Goal: Task Accomplishment & Management: Manage account settings

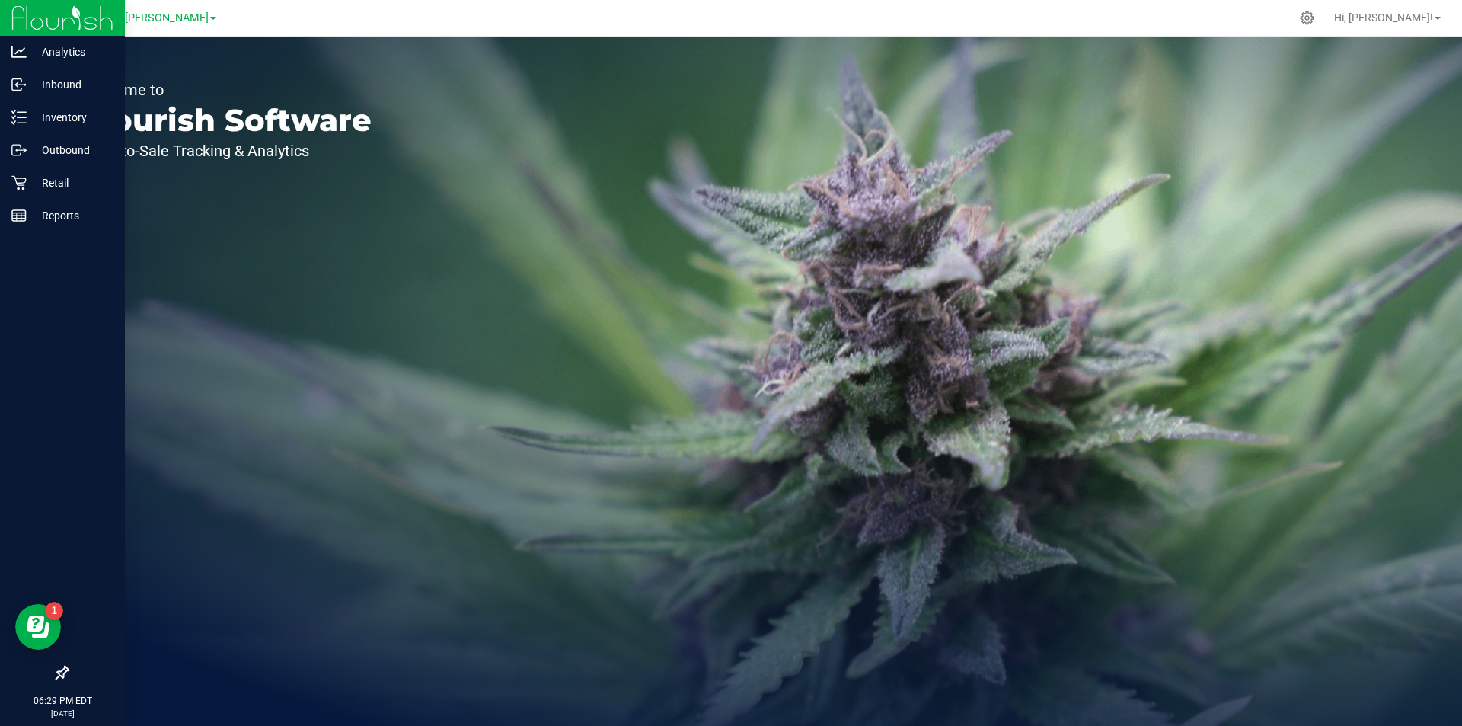
click at [54, 235] on div at bounding box center [62, 445] width 125 height 425
click at [65, 219] on p "Reports" at bounding box center [72, 215] width 91 height 18
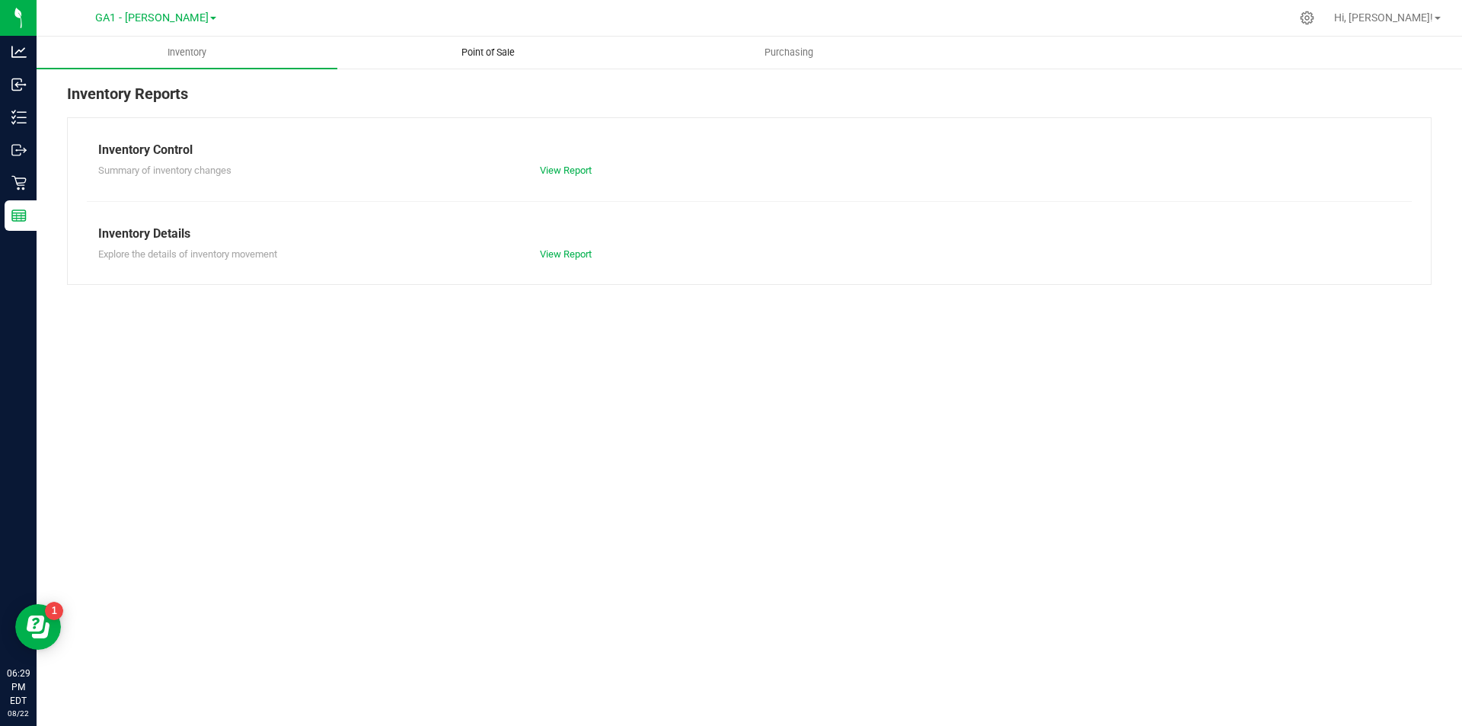
click at [532, 41] on uib-tab-heading "Point of Sale" at bounding box center [487, 52] width 299 height 30
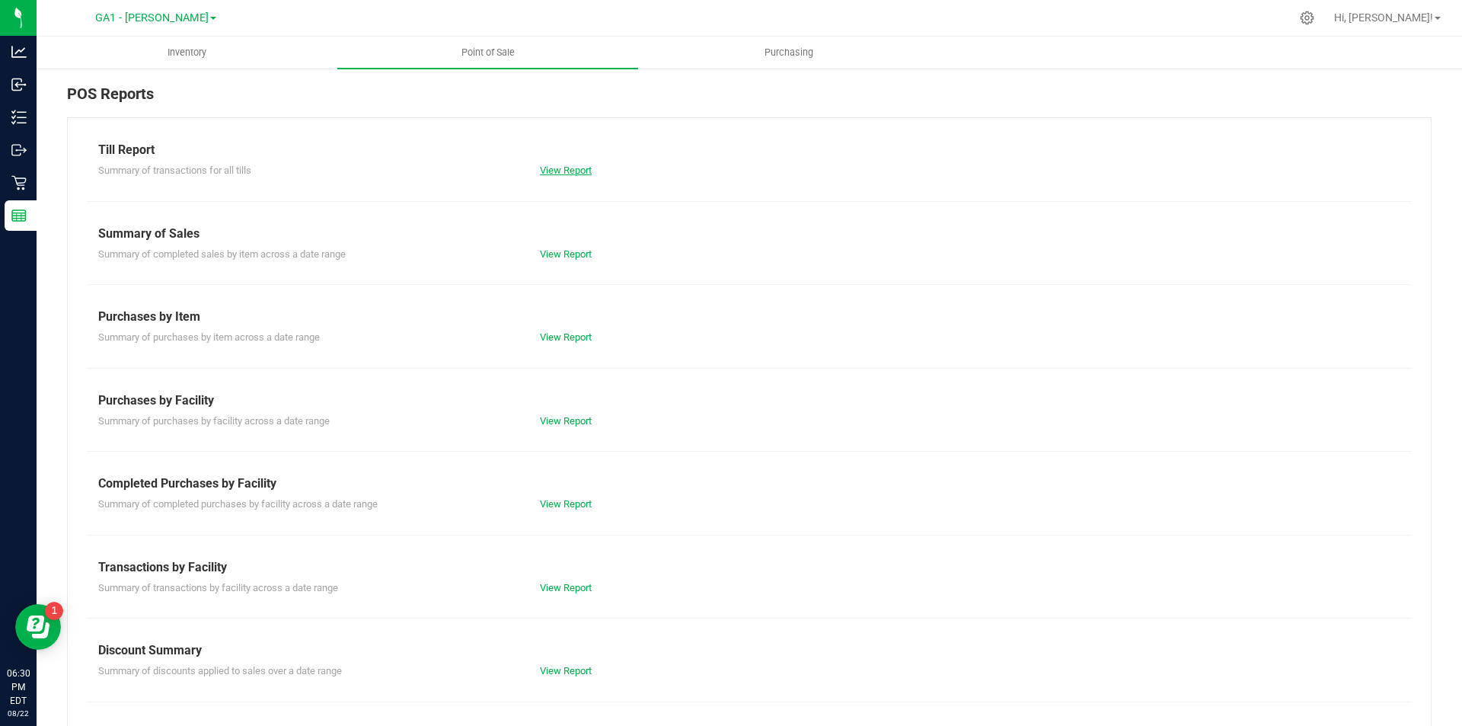
click at [583, 172] on link "View Report" at bounding box center [566, 170] width 52 height 11
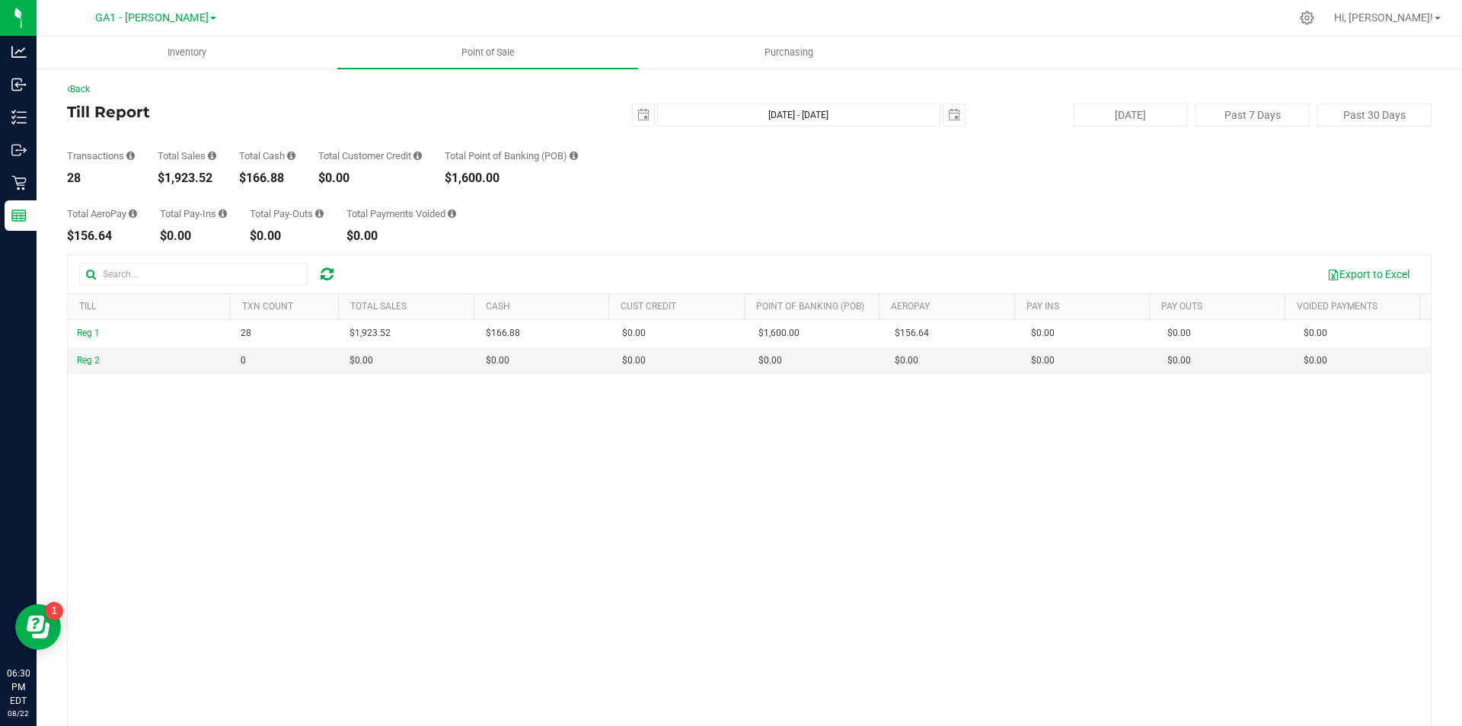
click at [484, 535] on div "Reg 1 28 $1,923.52 $166.88 $0.00 $0.00 $0.00 $0.00 $0.00 $1,600.00 $156.64 $0.0…" at bounding box center [749, 548] width 1363 height 457
click at [851, 209] on div "Total AeroPay $156.64 Total Pay-Ins $0.00 Total Pay-Outs $0.00 Total Payments V…" at bounding box center [749, 213] width 1365 height 58
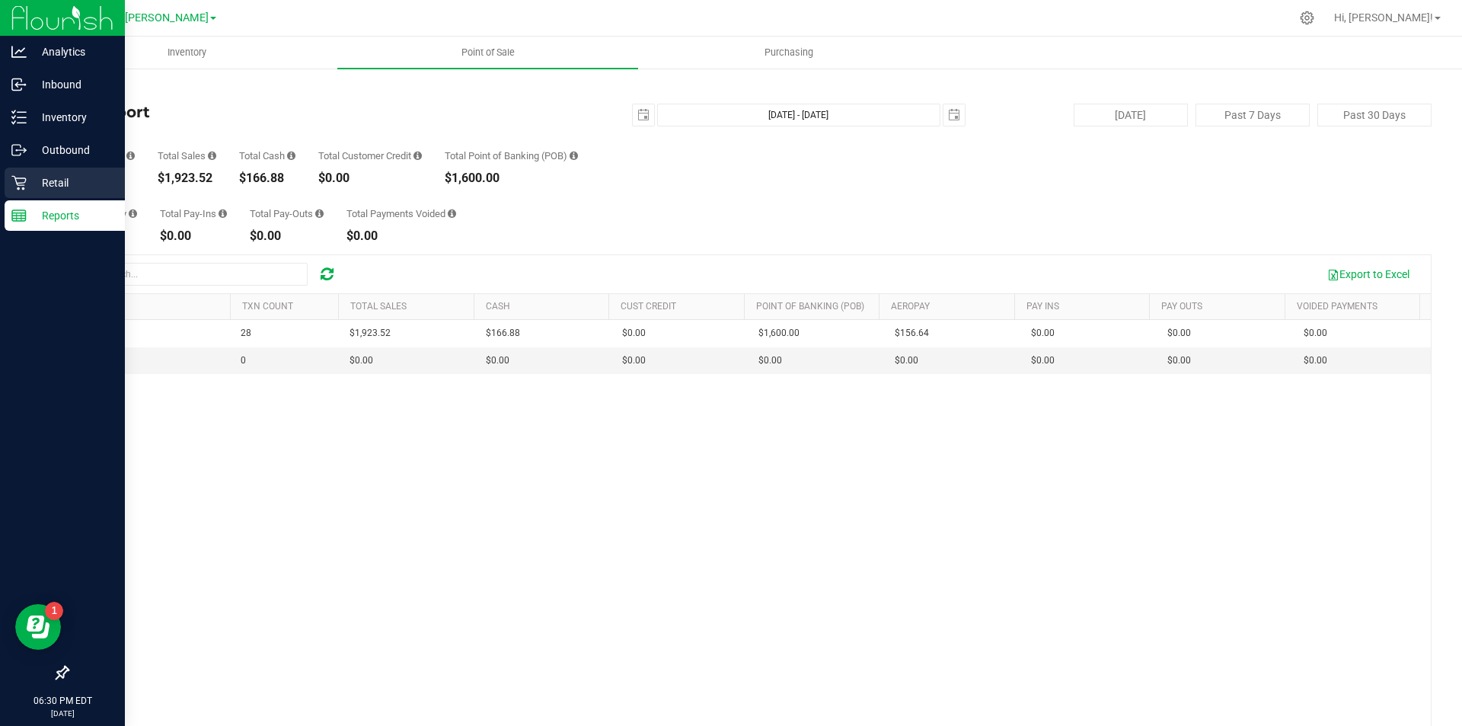
click at [63, 187] on p "Retail" at bounding box center [72, 183] width 91 height 18
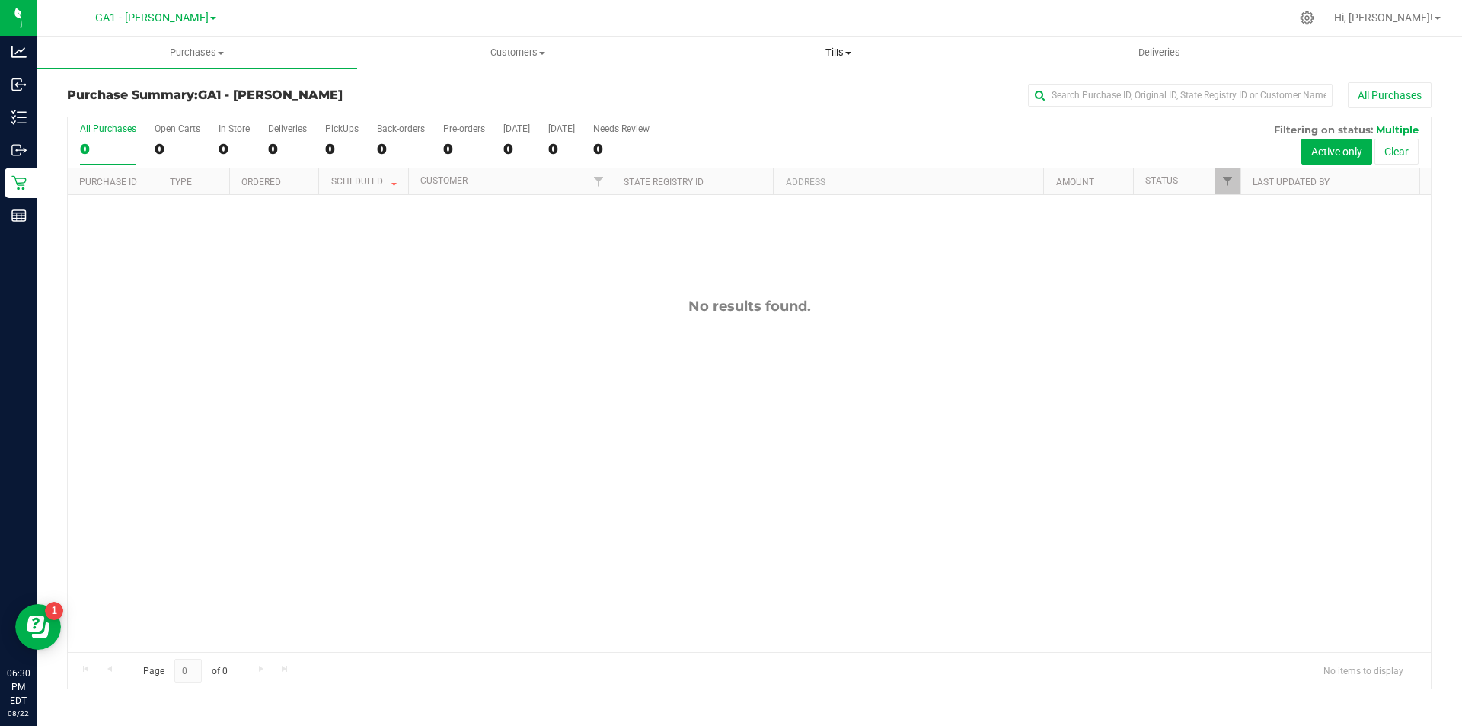
click at [828, 55] on span "Tills" at bounding box center [838, 53] width 319 height 14
click at [807, 91] on li "Manage tills" at bounding box center [838, 92] width 321 height 18
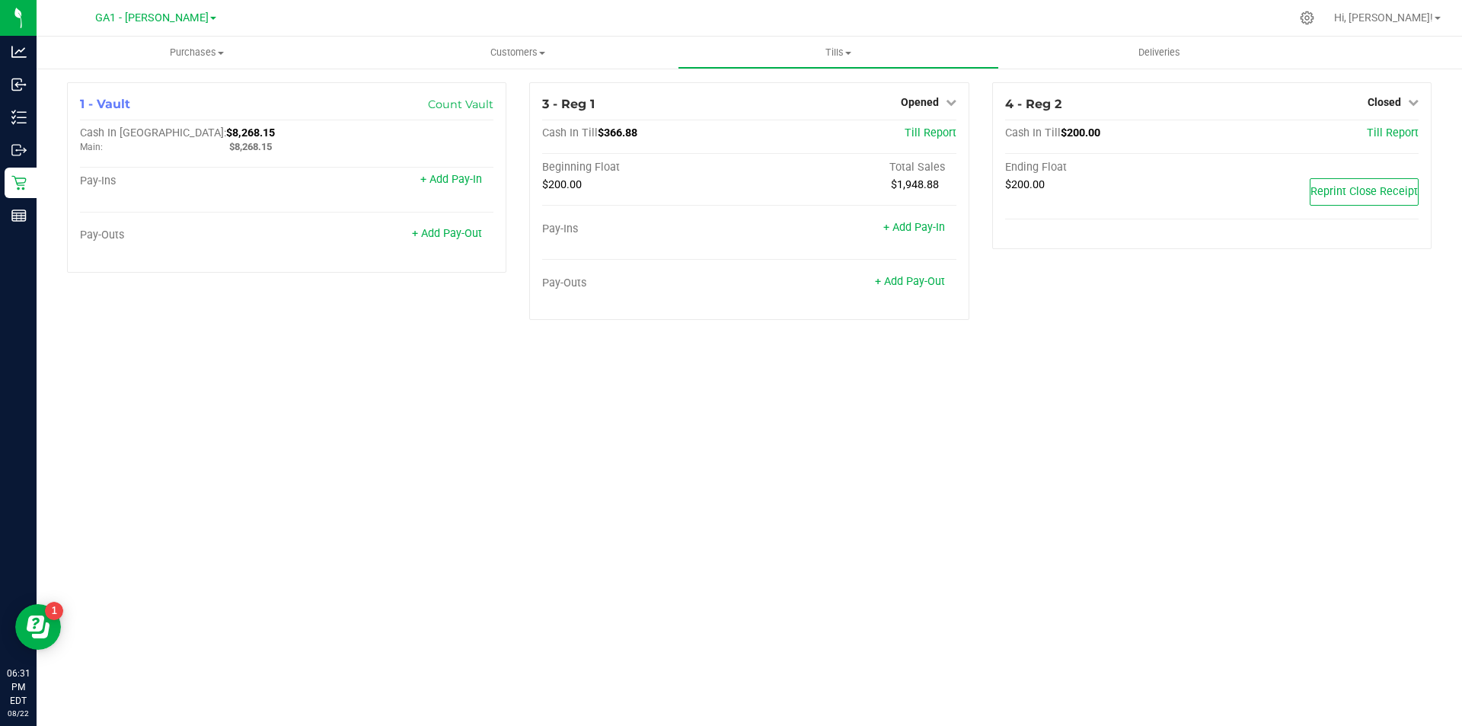
click at [821, 521] on div "Purchases Summary of purchases Fulfillment All purchases Customers All customer…" at bounding box center [750, 381] width 1426 height 689
drag, startPoint x: 400, startPoint y: 696, endPoint x: 401, endPoint y: 667, distance: 29.0
click at [400, 695] on div "Purchases Summary of purchases Fulfillment All purchases Customers All customer…" at bounding box center [750, 381] width 1426 height 689
click at [931, 287] on link "+ Add Pay-Out" at bounding box center [910, 281] width 70 height 13
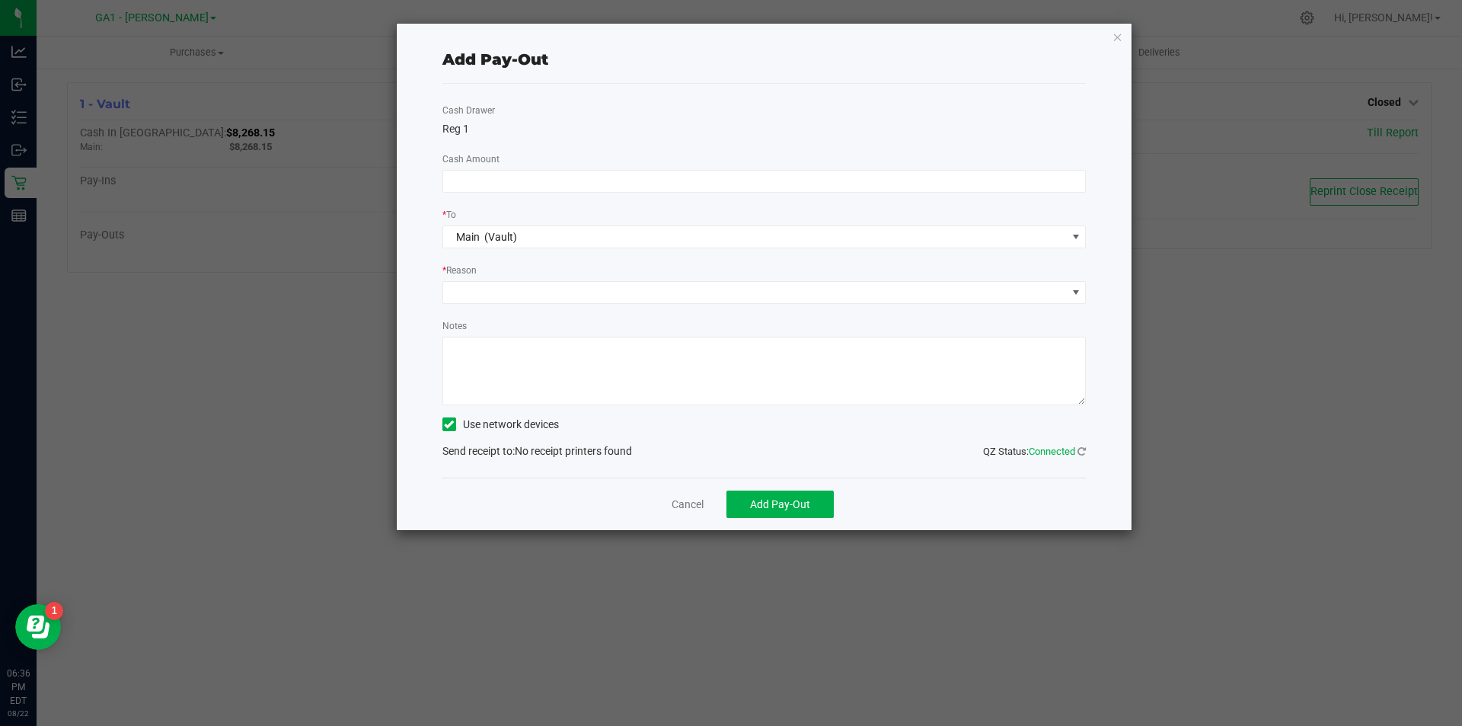
drag, startPoint x: 1060, startPoint y: 45, endPoint x: 1111, endPoint y: 159, distance: 125.1
click at [1110, 174] on div "Add Pay-Out Cash Drawer Reg 1 Cash Amount * To Main (Vault) * Reason Notes Use …" at bounding box center [765, 277] width 736 height 506
click at [1125, 37] on div "Add Pay-Out Cash Drawer Reg 1 Cash Amount * To Main (Vault) * Reason Notes Use …" at bounding box center [765, 277] width 736 height 506
click at [1120, 38] on icon "button" at bounding box center [1118, 36] width 11 height 18
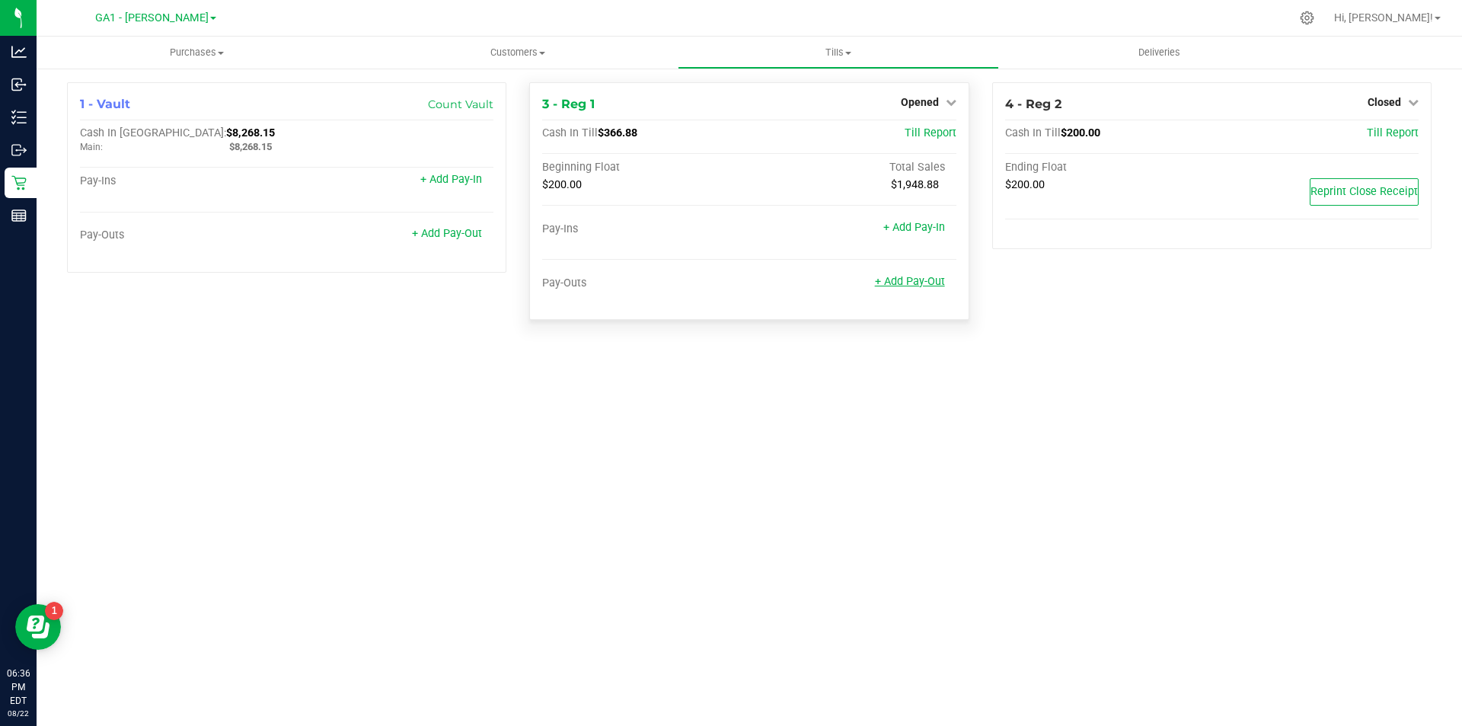
click at [921, 282] on link "+ Add Pay-Out" at bounding box center [910, 281] width 70 height 13
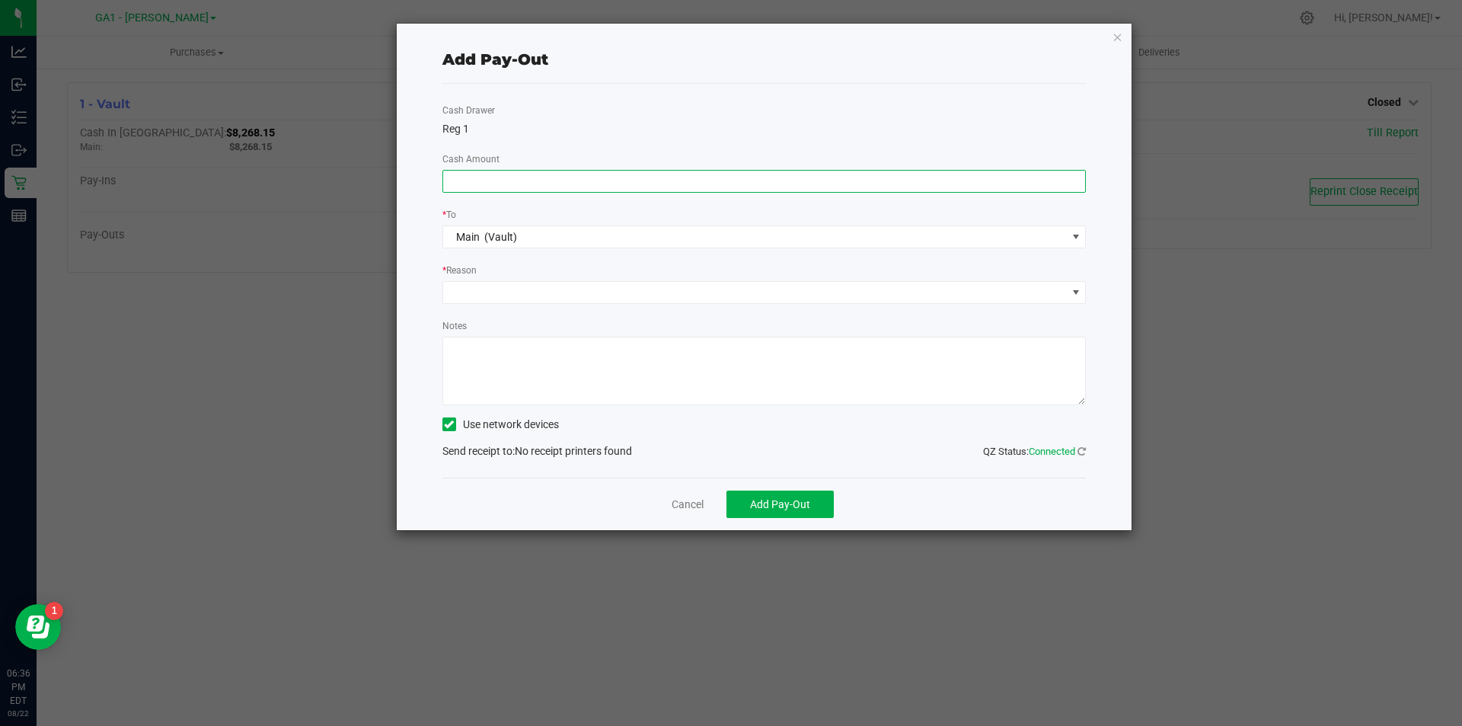
click at [815, 186] on input at bounding box center [764, 181] width 643 height 21
type input "$168.88"
click at [730, 292] on span at bounding box center [755, 292] width 624 height 21
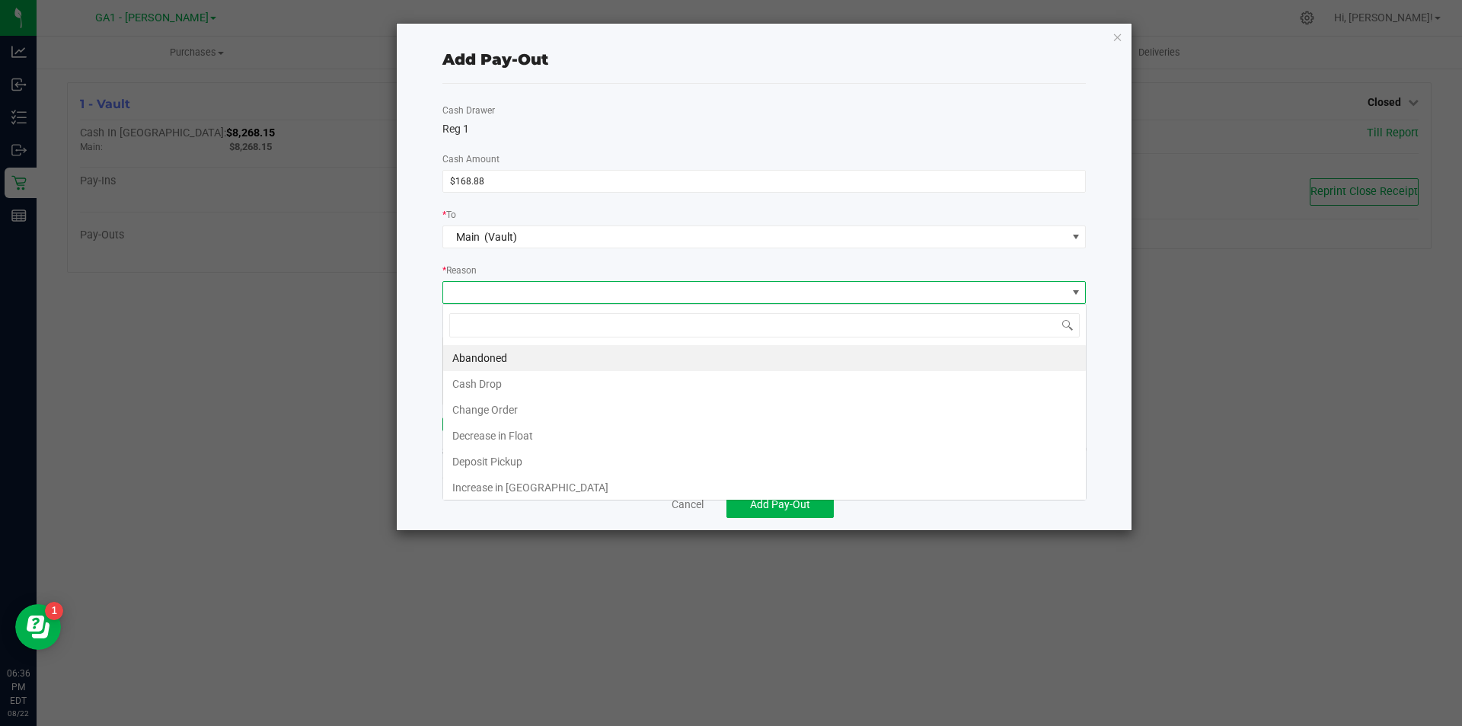
scroll to position [23, 644]
click at [520, 388] on li "Cash Drop" at bounding box center [764, 384] width 643 height 26
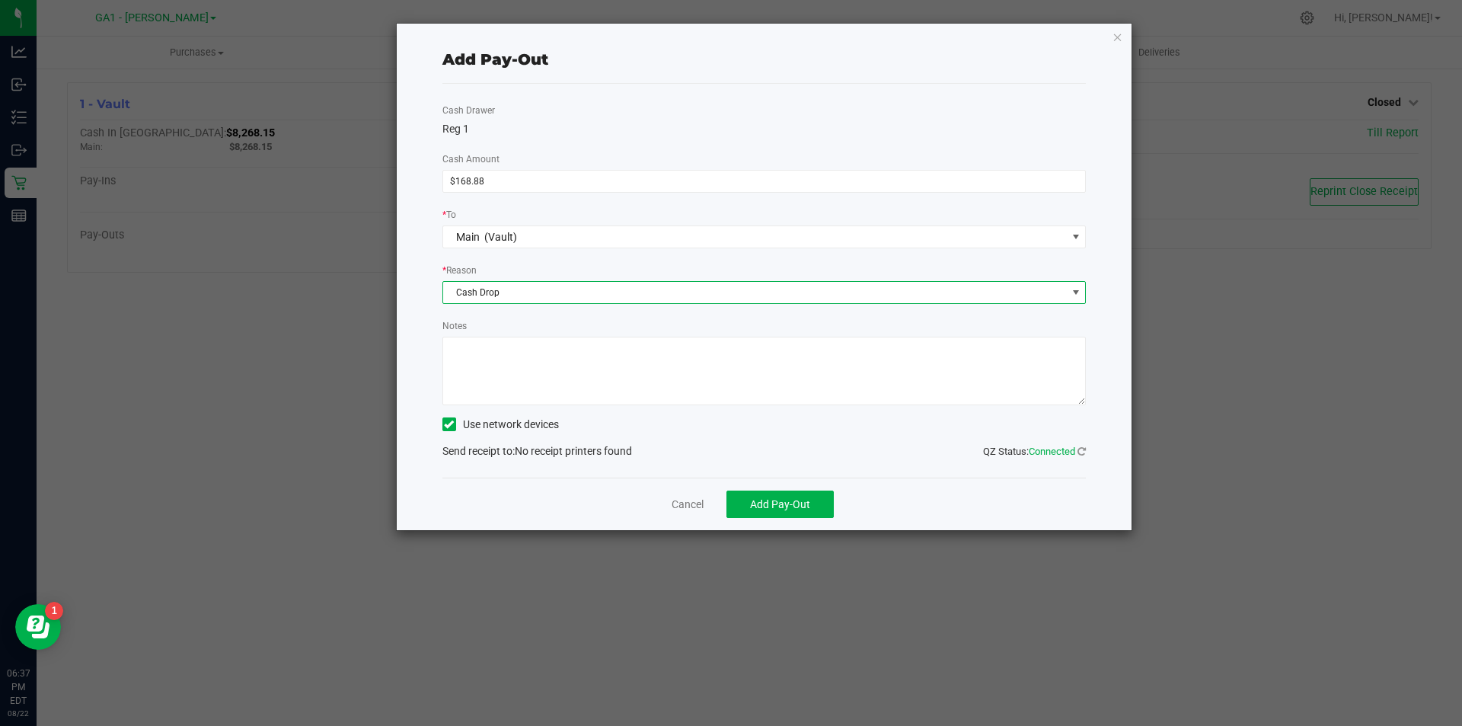
click at [783, 382] on textarea "Notes" at bounding box center [764, 371] width 644 height 69
click at [452, 424] on icon at bounding box center [449, 424] width 10 height 0
click at [0, 0] on input "Use network devices" at bounding box center [0, 0] width 0 height 0
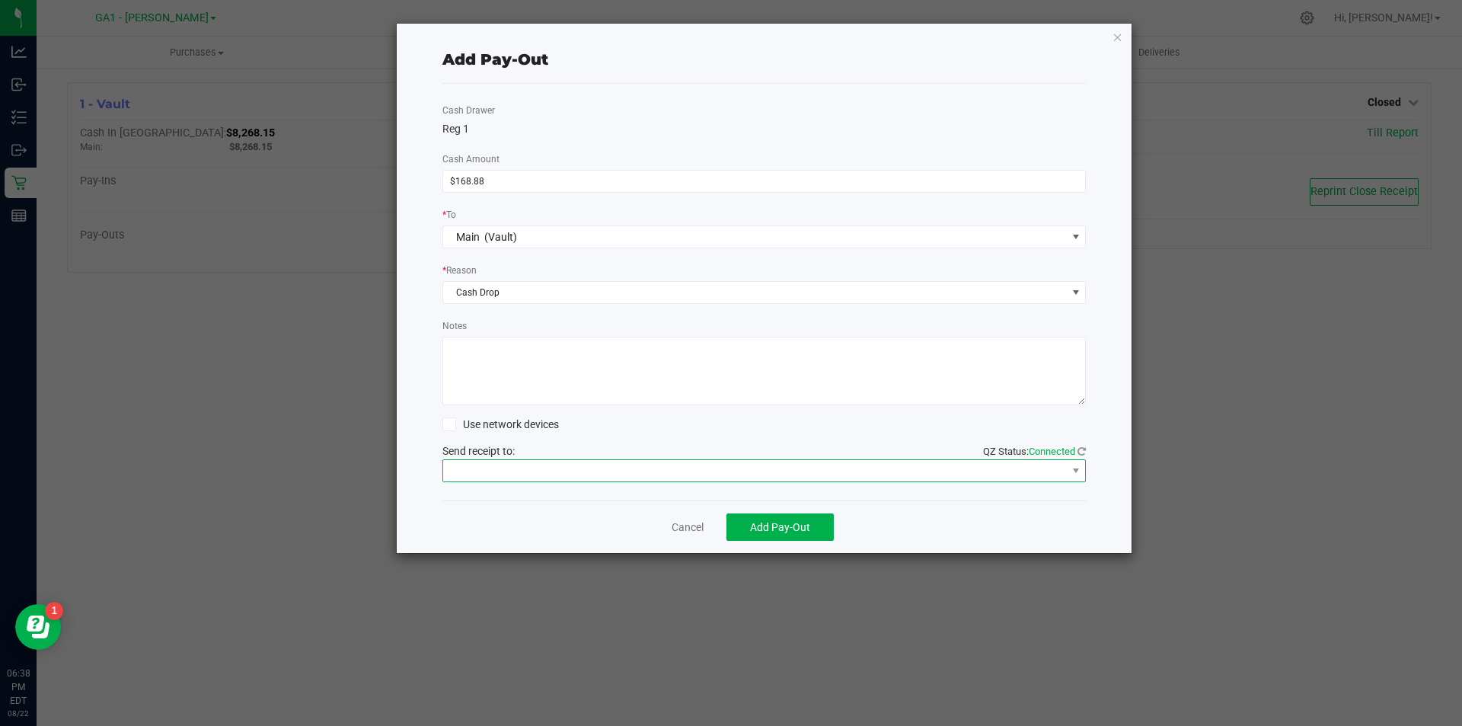
click at [653, 459] on span at bounding box center [764, 470] width 644 height 23
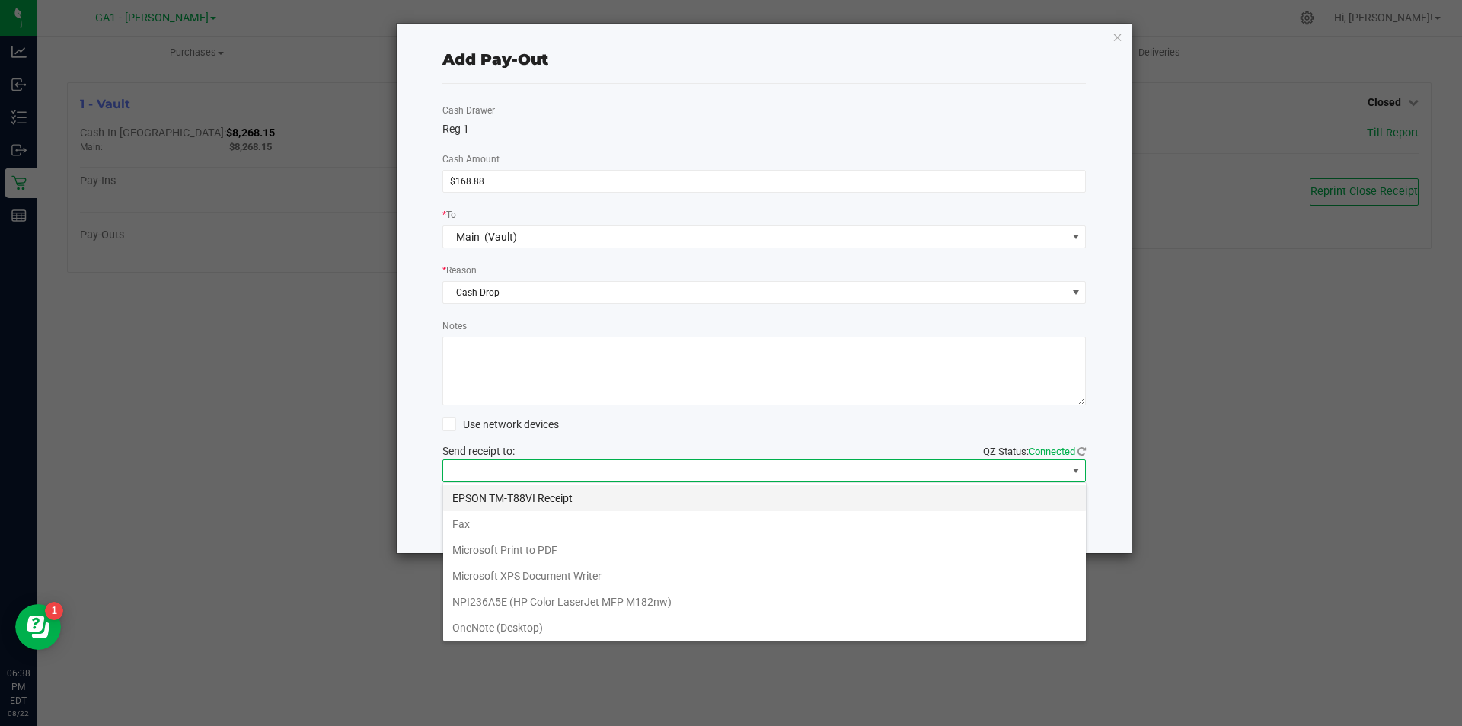
click at [601, 497] on Receipt "EPSON TM-T88VI Receipt" at bounding box center [764, 498] width 643 height 26
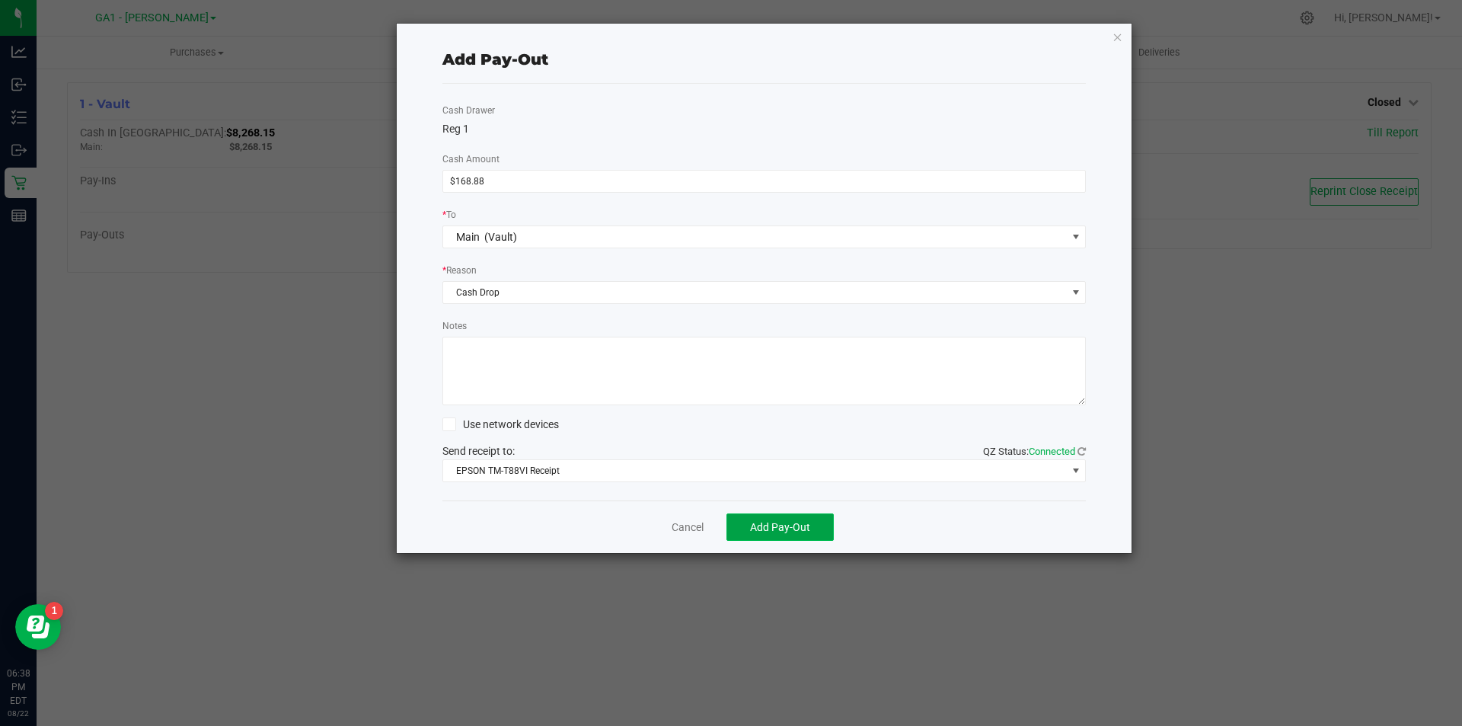
click at [770, 516] on button "Add Pay-Out" at bounding box center [780, 526] width 107 height 27
click at [673, 526] on link "Dismiss" at bounding box center [682, 527] width 37 height 16
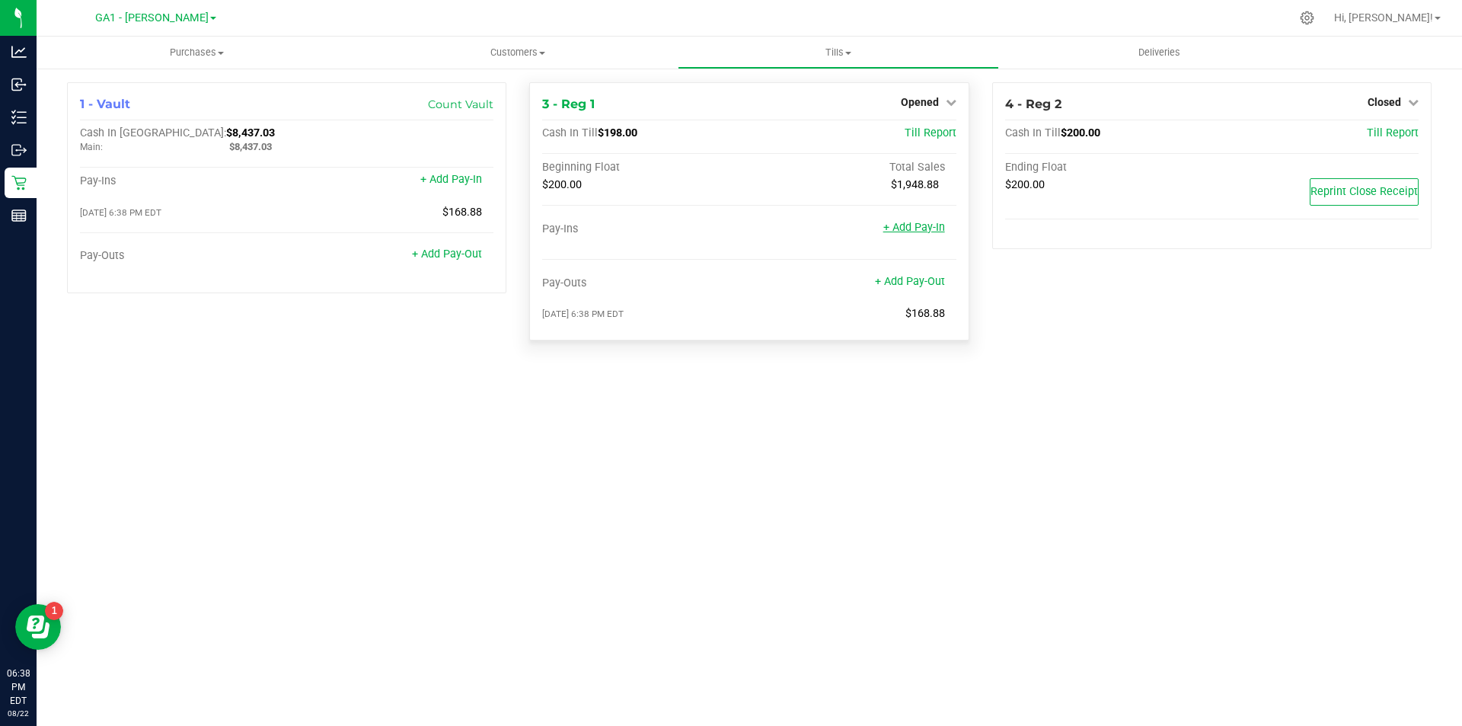
click at [928, 222] on link "+ Add Pay-In" at bounding box center [914, 227] width 62 height 13
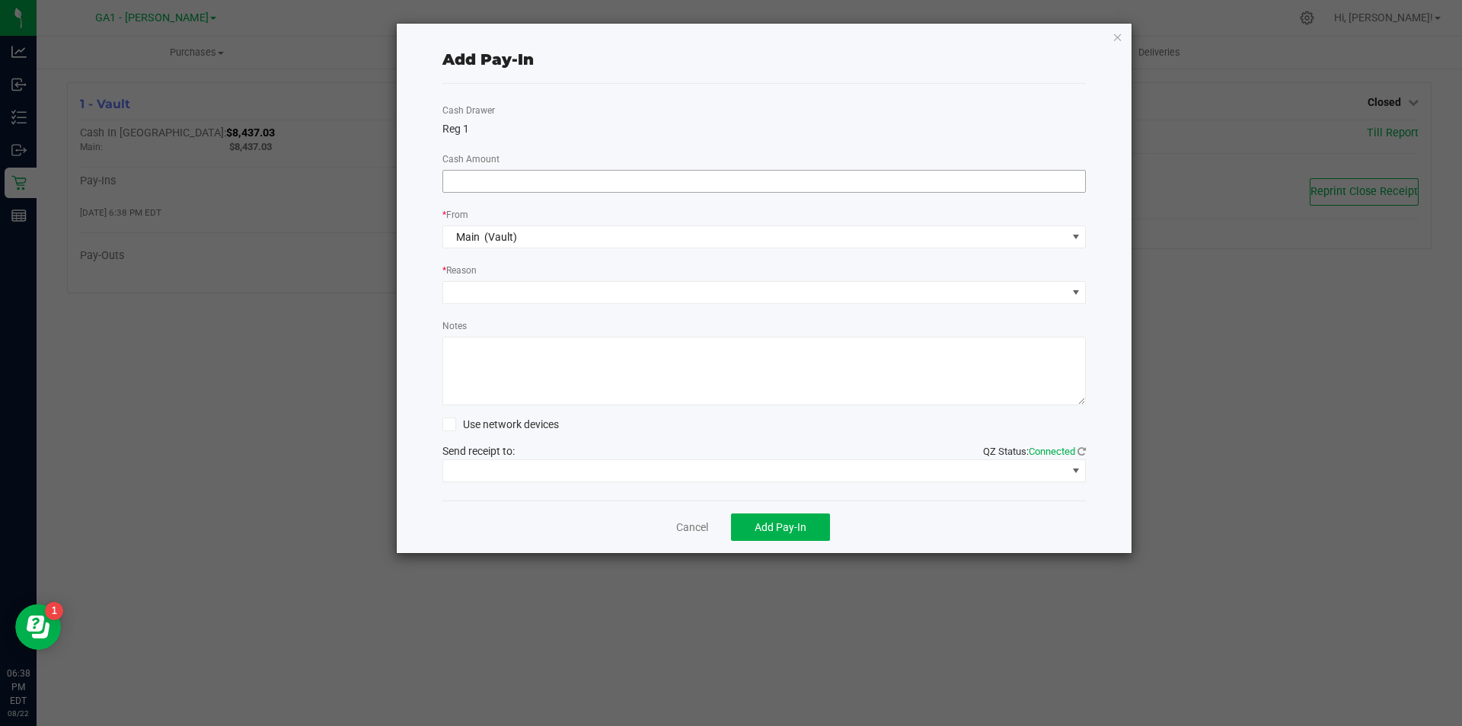
click at [741, 180] on input at bounding box center [764, 181] width 643 height 21
type input "$2.00"
click at [708, 295] on span at bounding box center [755, 292] width 624 height 21
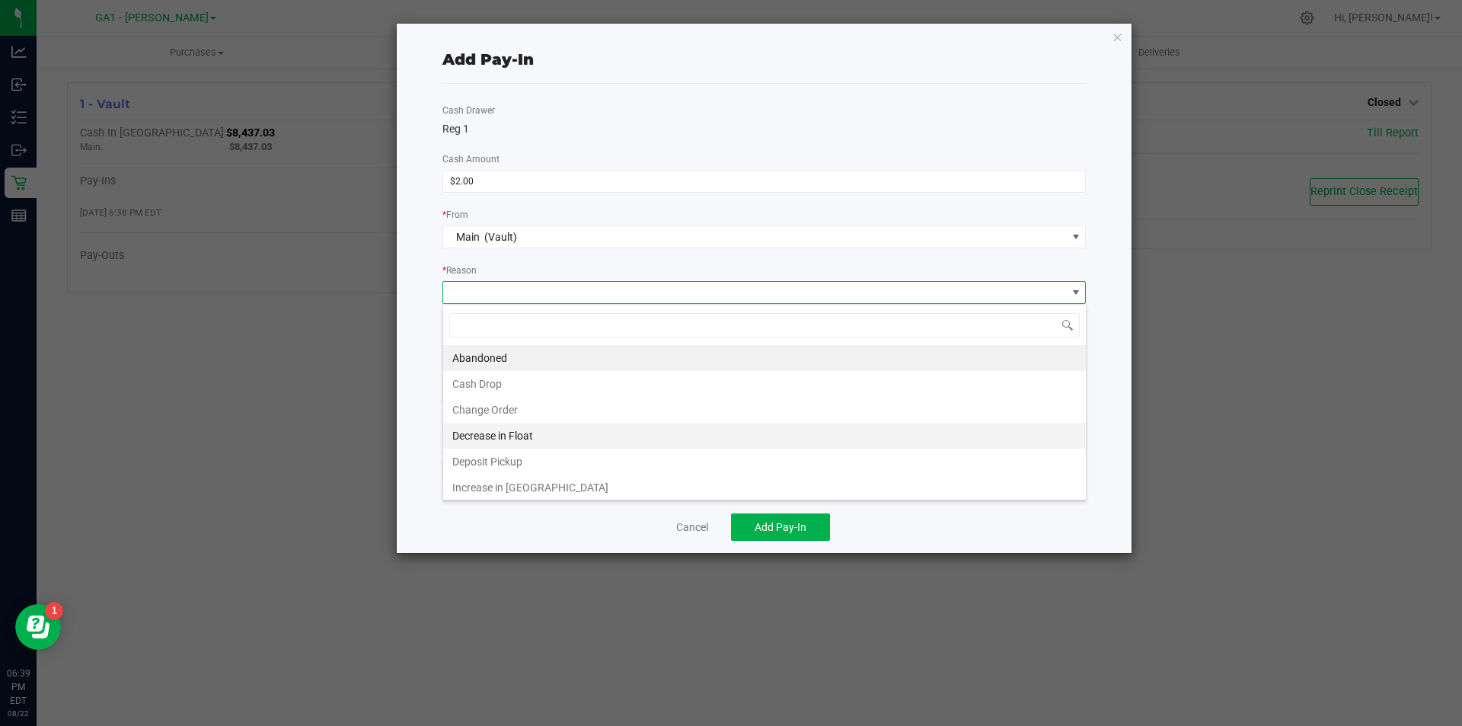
click at [545, 429] on li "Decrease in Float" at bounding box center [764, 436] width 643 height 26
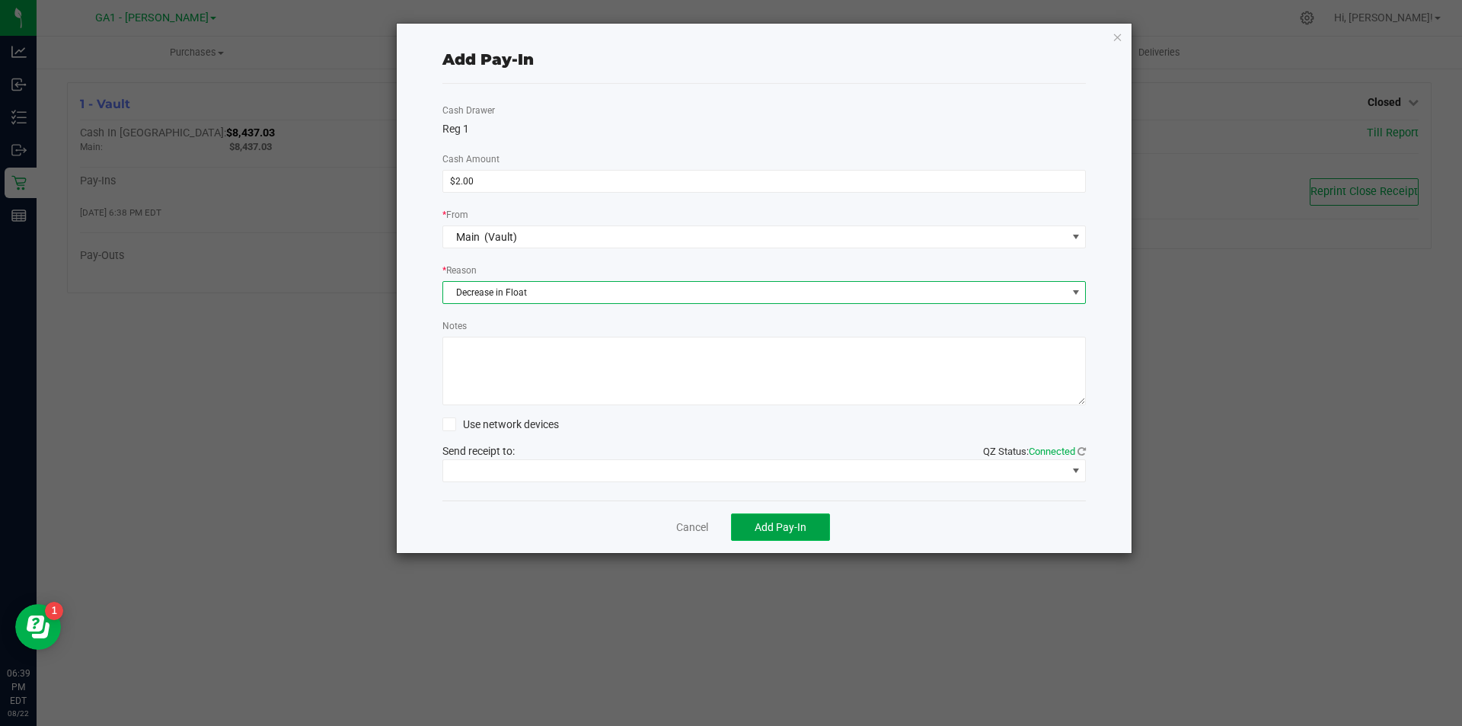
click at [768, 522] on span "Add Pay-In" at bounding box center [781, 527] width 52 height 12
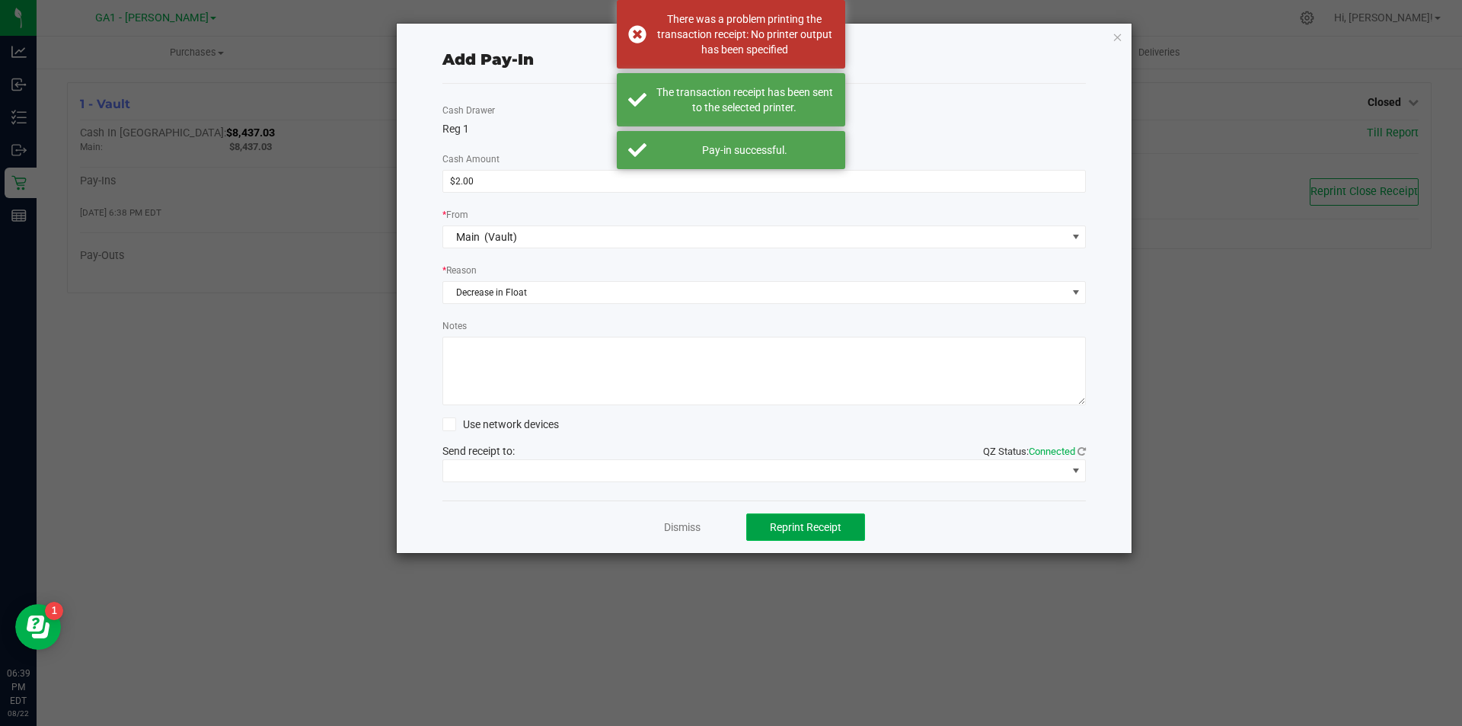
click at [780, 519] on button "Reprint Receipt" at bounding box center [805, 526] width 119 height 27
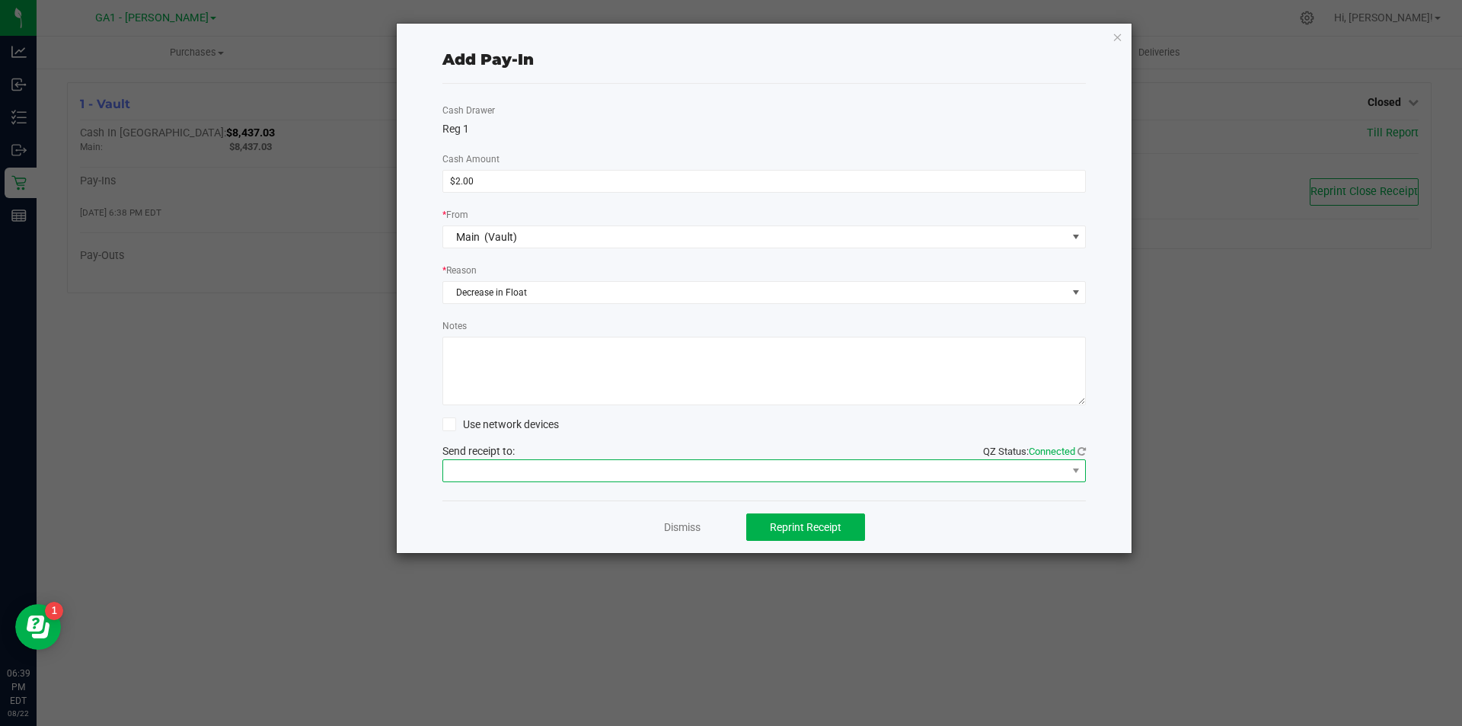
click at [785, 462] on span at bounding box center [755, 470] width 624 height 21
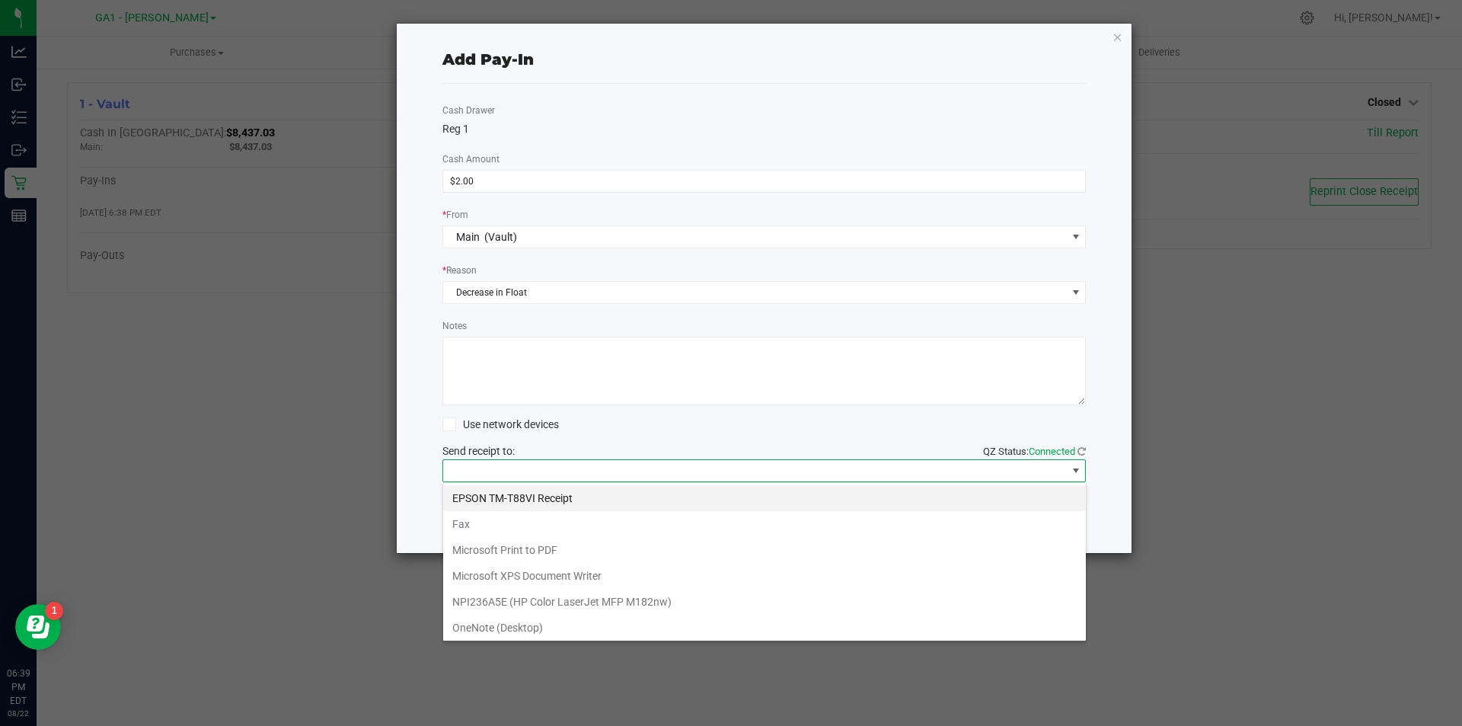
click at [671, 499] on Receipt "EPSON TM-T88VI Receipt" at bounding box center [764, 498] width 643 height 26
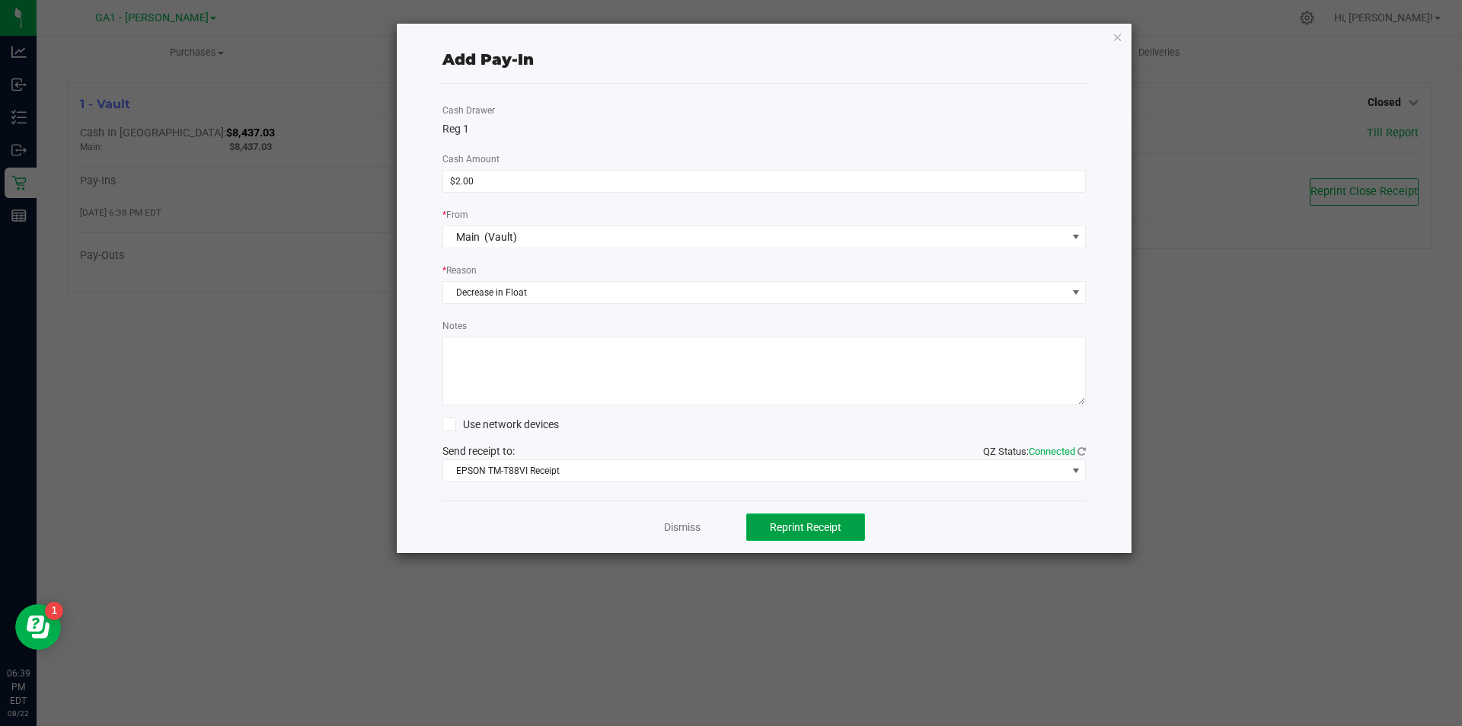
drag, startPoint x: 808, startPoint y: 519, endPoint x: 810, endPoint y: 530, distance: 10.8
click at [810, 526] on button "Reprint Receipt" at bounding box center [805, 526] width 119 height 27
click at [694, 529] on link "Dismiss" at bounding box center [682, 527] width 37 height 16
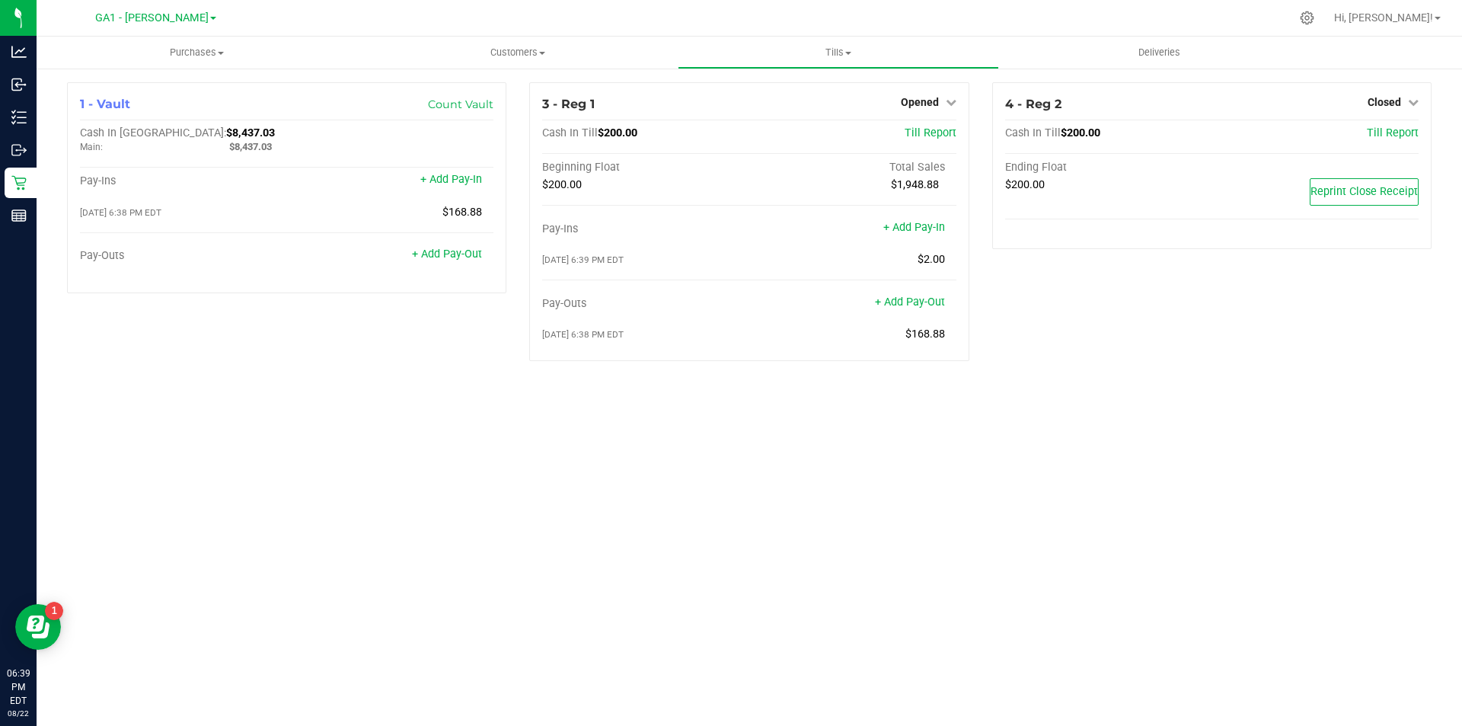
click at [675, 567] on div "Purchases Summary of purchases Fulfillment All purchases Customers All customer…" at bounding box center [750, 381] width 1426 height 689
click at [676, 565] on div "Purchases Summary of purchases Fulfillment All purchases Customers All customer…" at bounding box center [750, 381] width 1426 height 689
click at [689, 551] on div "Purchases Summary of purchases Fulfillment All purchases Customers All customer…" at bounding box center [750, 381] width 1426 height 689
click at [928, 98] on span "Opened" at bounding box center [920, 102] width 38 height 12
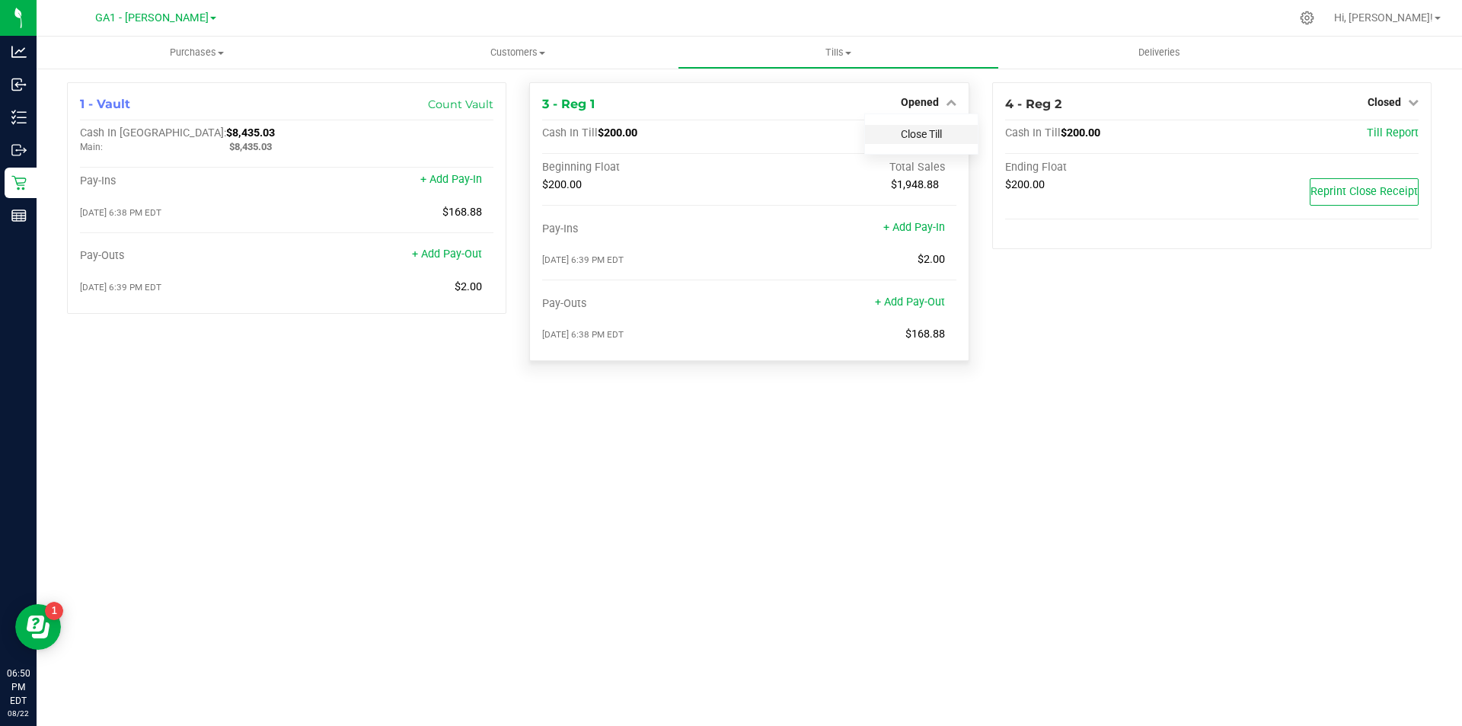
click at [929, 135] on link "Close Till" at bounding box center [921, 134] width 41 height 12
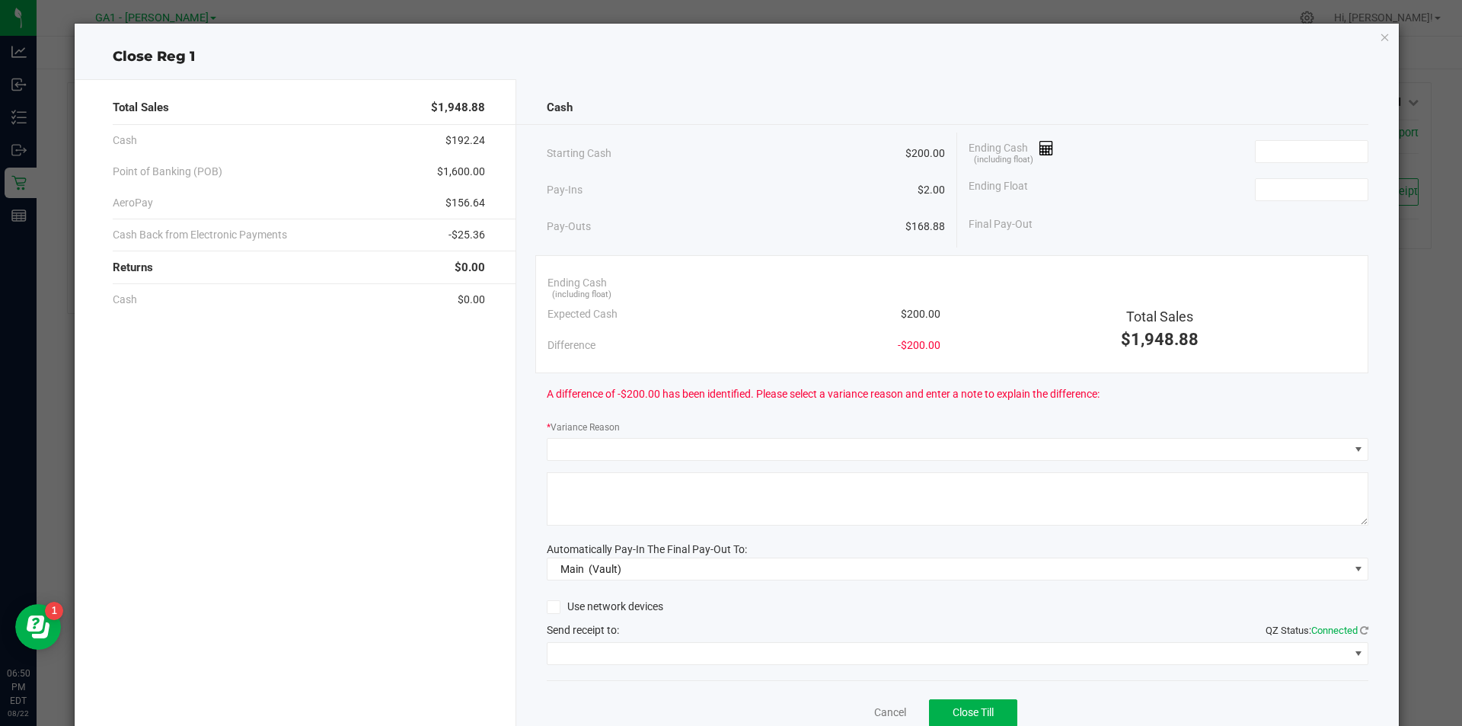
click at [1327, 137] on div "Ending Cash (including float)" at bounding box center [1169, 152] width 400 height 38
click at [1324, 144] on input at bounding box center [1312, 151] width 112 height 21
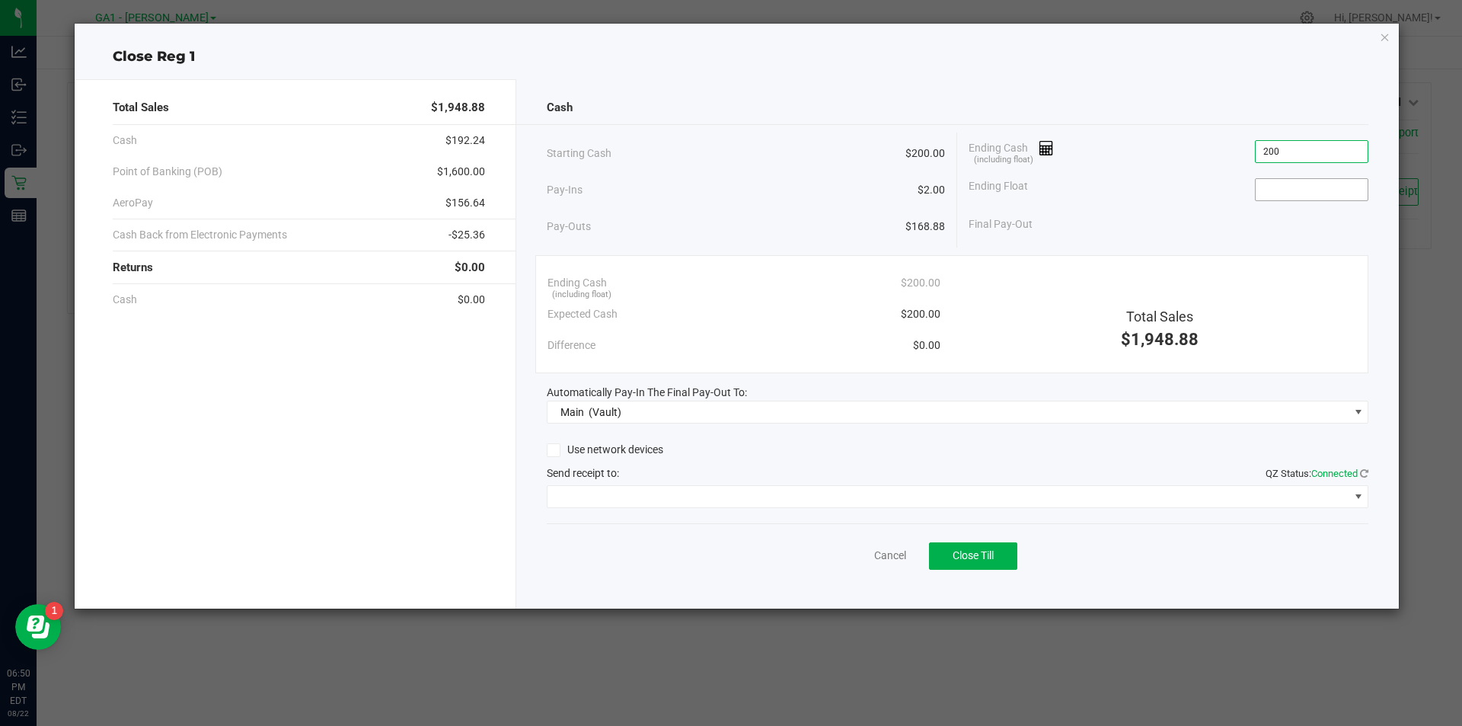
type input "$200.00"
click at [1318, 193] on input at bounding box center [1312, 189] width 112 height 21
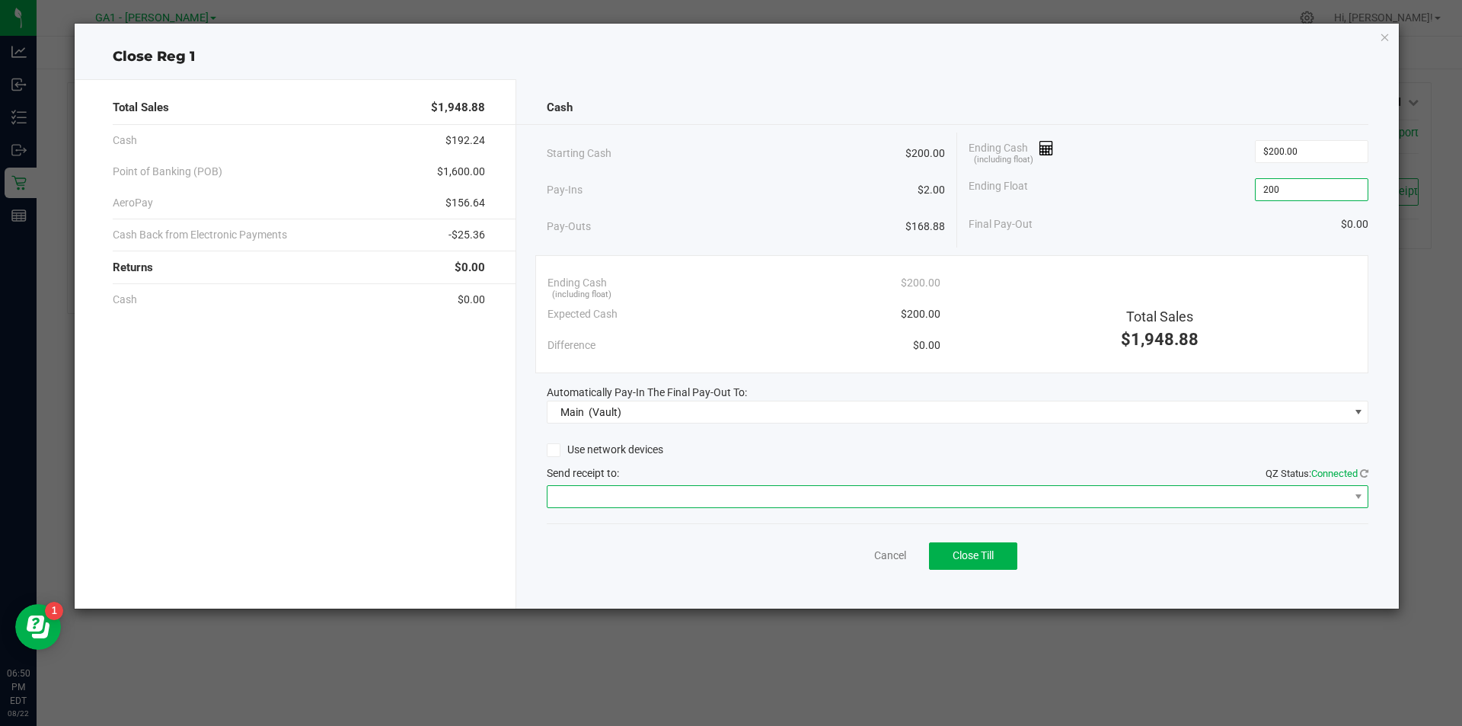
type input "$200.00"
click at [934, 500] on span at bounding box center [949, 496] width 802 height 21
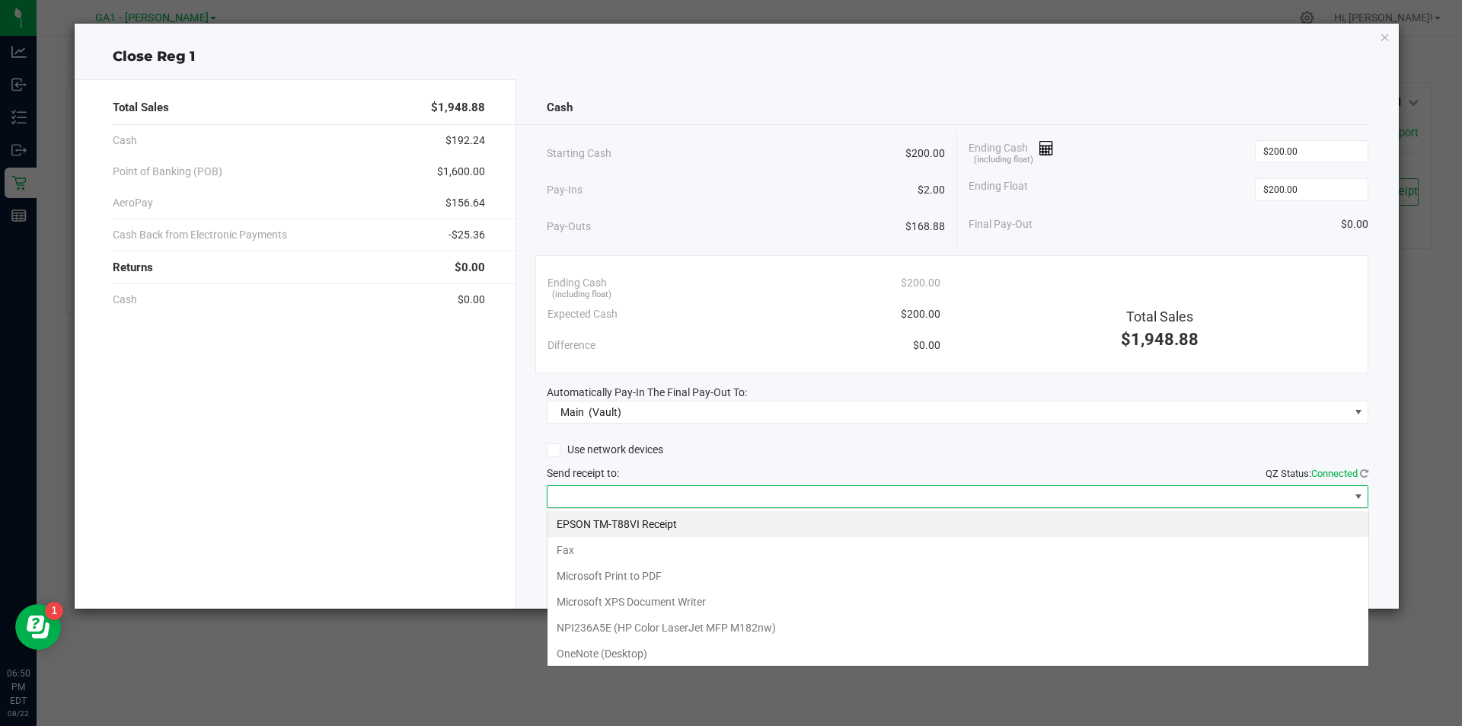
scroll to position [23, 822]
click at [896, 527] on Receipt "EPSON TM-T88VI Receipt" at bounding box center [958, 524] width 821 height 26
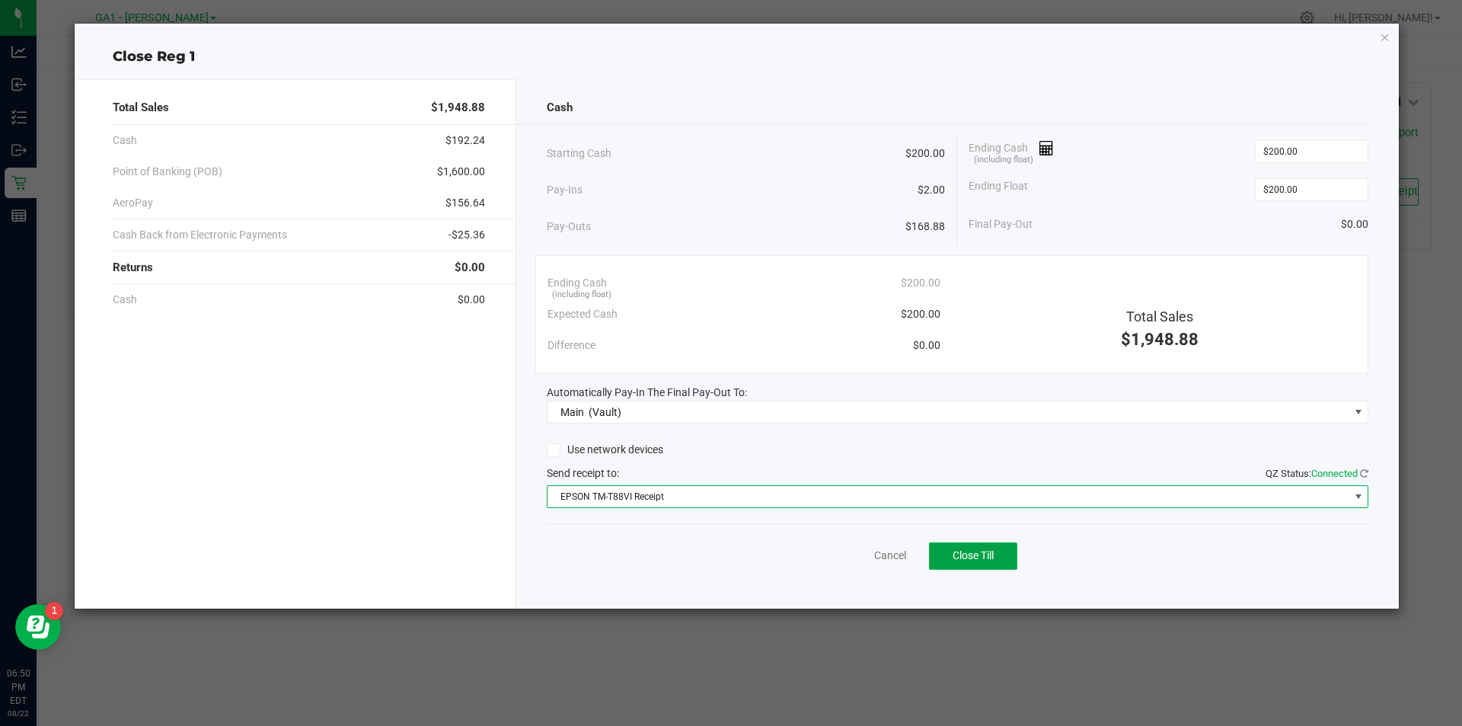
click at [991, 553] on span "Close Till" at bounding box center [973, 555] width 41 height 12
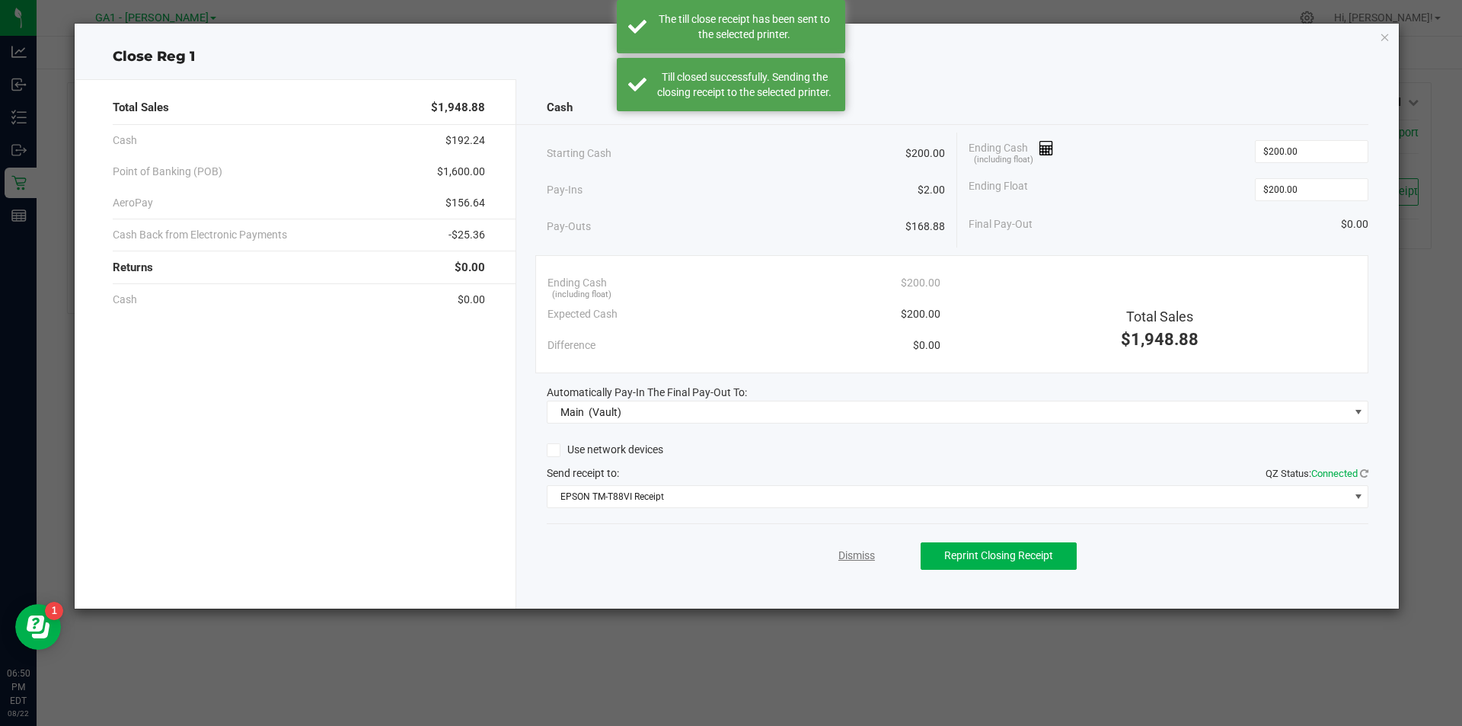
click at [855, 557] on link "Dismiss" at bounding box center [857, 556] width 37 height 16
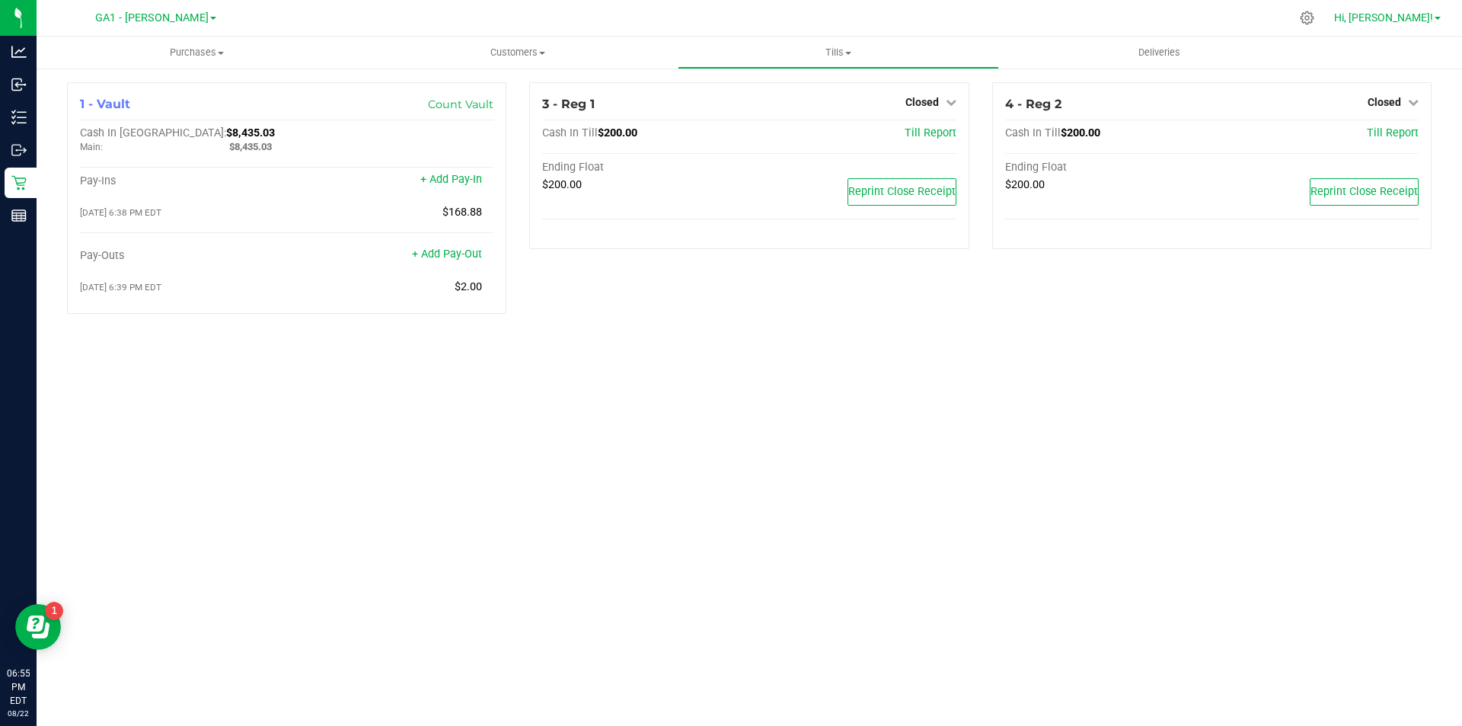
click at [1427, 14] on span "Hi, [PERSON_NAME]!" at bounding box center [1383, 17] width 99 height 12
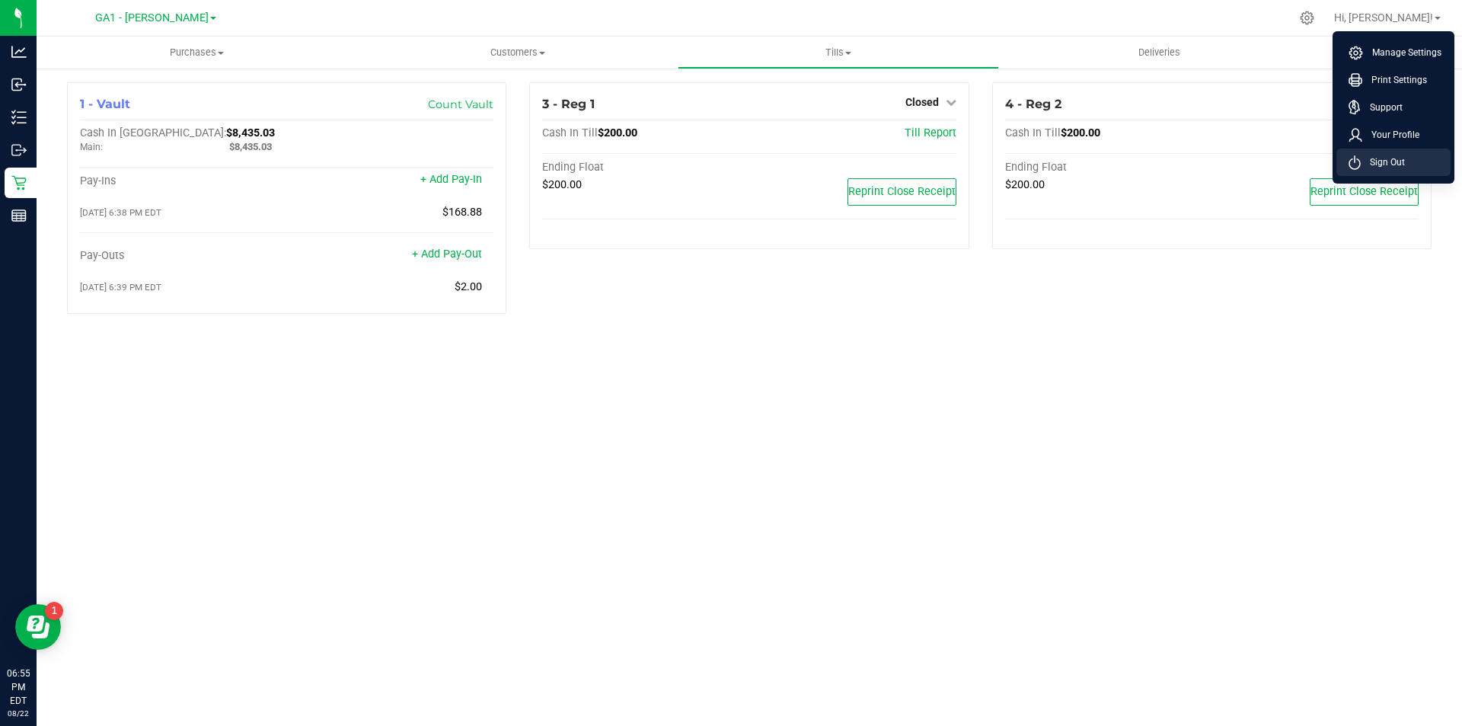
click at [1371, 161] on span "Sign Out" at bounding box center [1383, 162] width 44 height 15
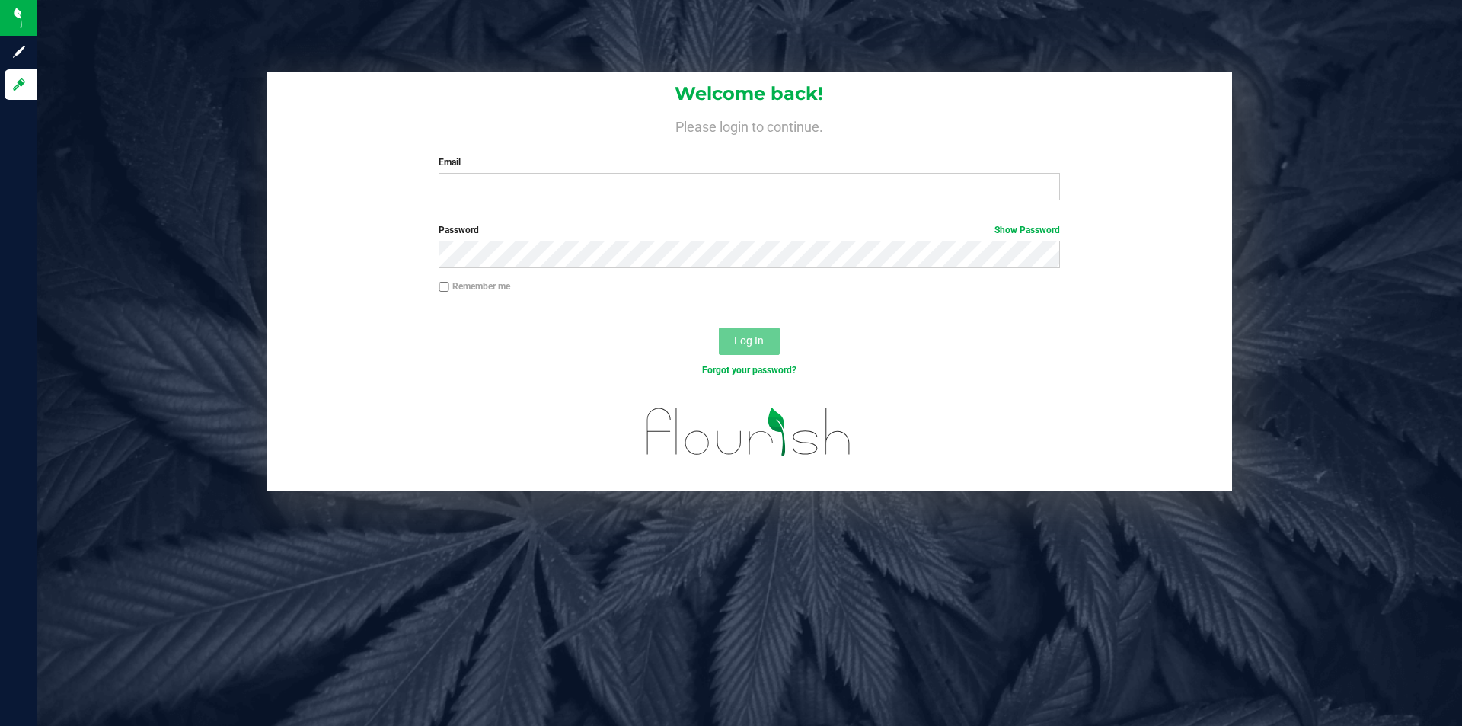
click at [637, 571] on div "Welcome back! Please login to continue. Email Required Please format your email…" at bounding box center [750, 363] width 1426 height 726
